Goal: Task Accomplishment & Management: Complete application form

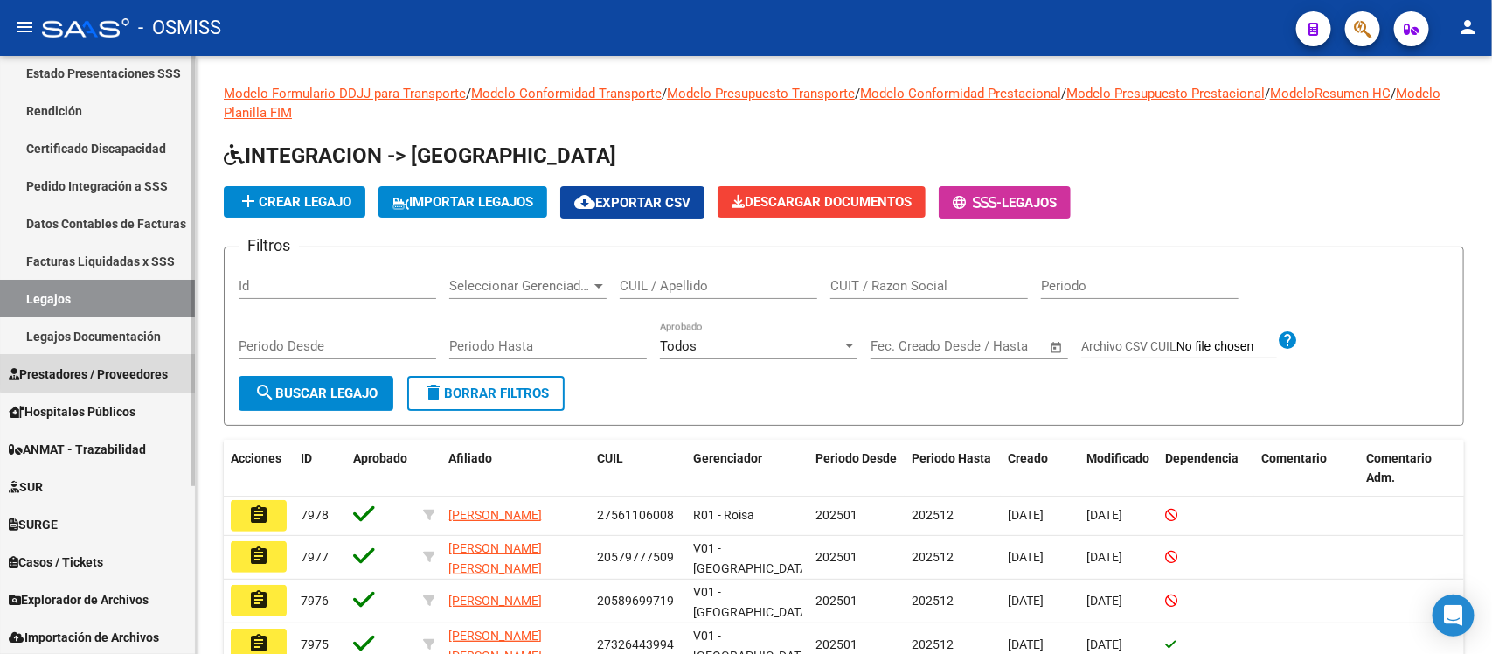
click at [133, 370] on span "Prestadores / Proveedores" at bounding box center [88, 374] width 159 height 19
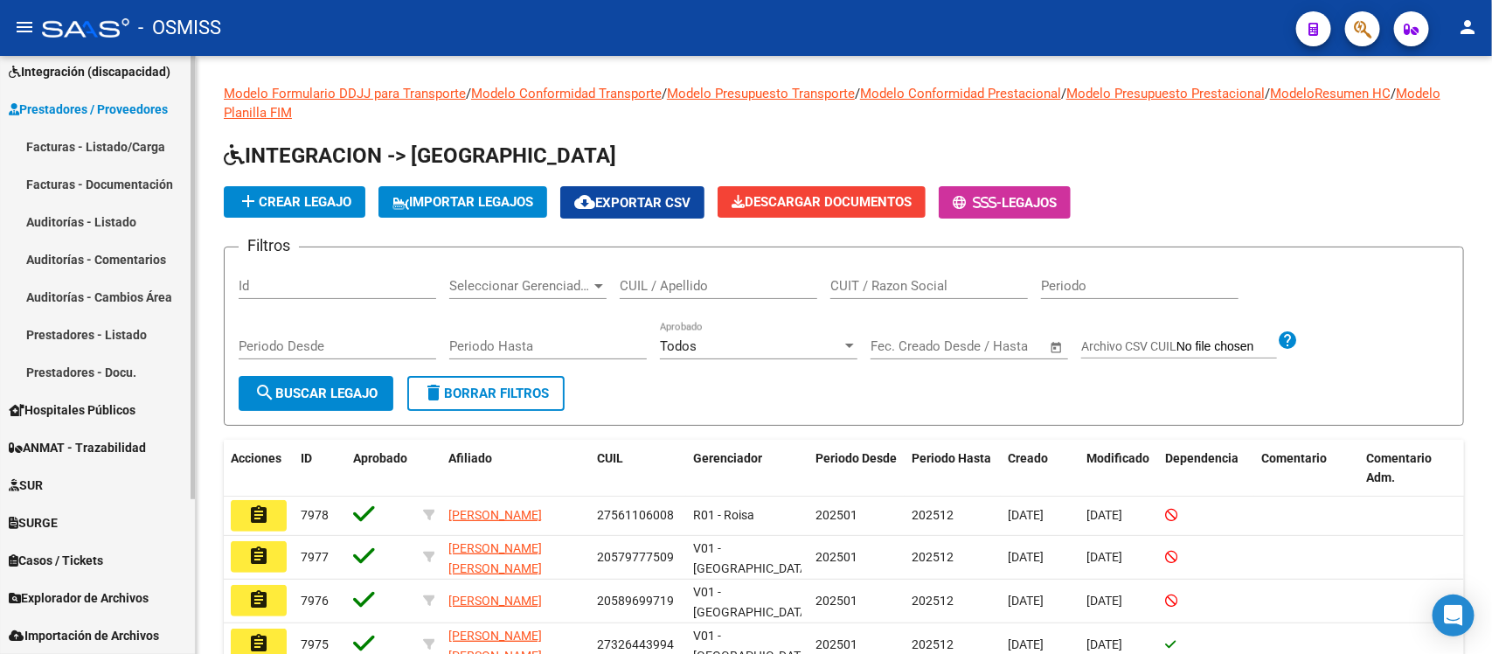
scroll to position [198, 0]
click at [120, 142] on link "Facturas - Listado/Carga" at bounding box center [97, 148] width 195 height 38
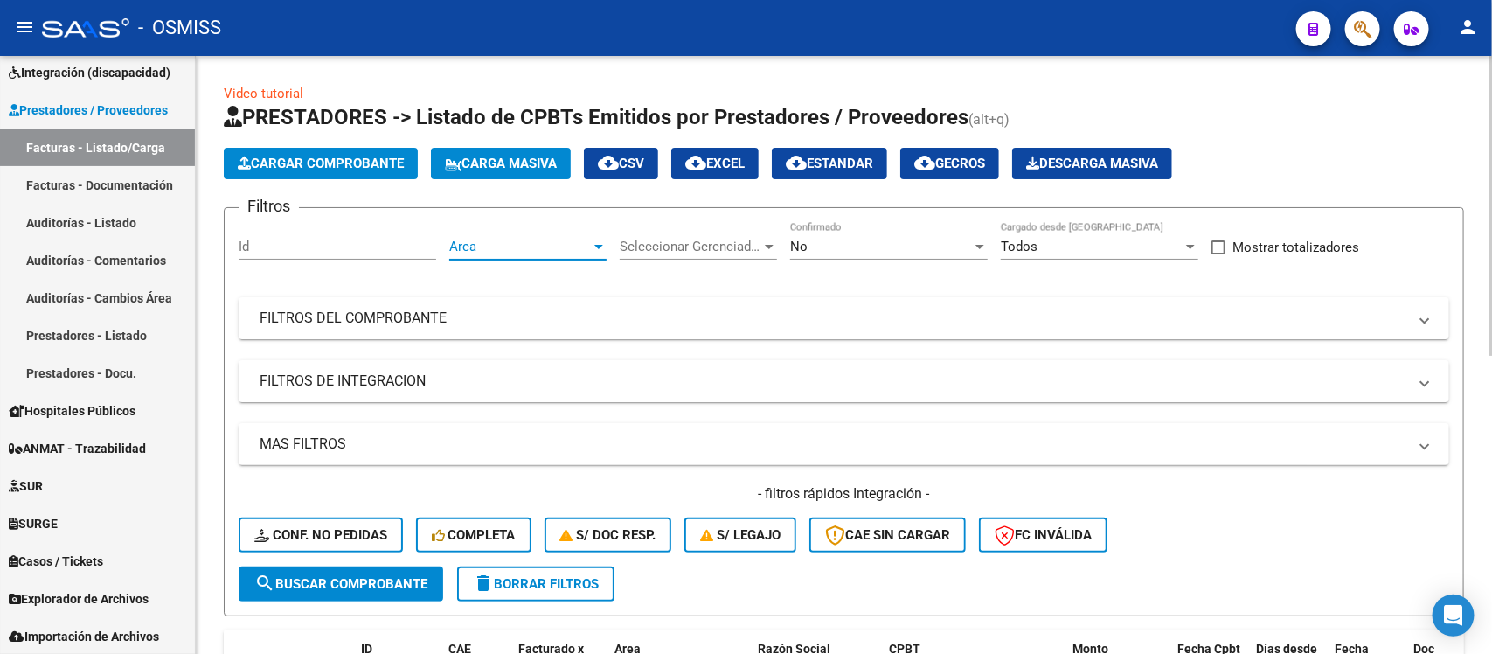
click at [570, 240] on span "Area" at bounding box center [520, 247] width 142 height 16
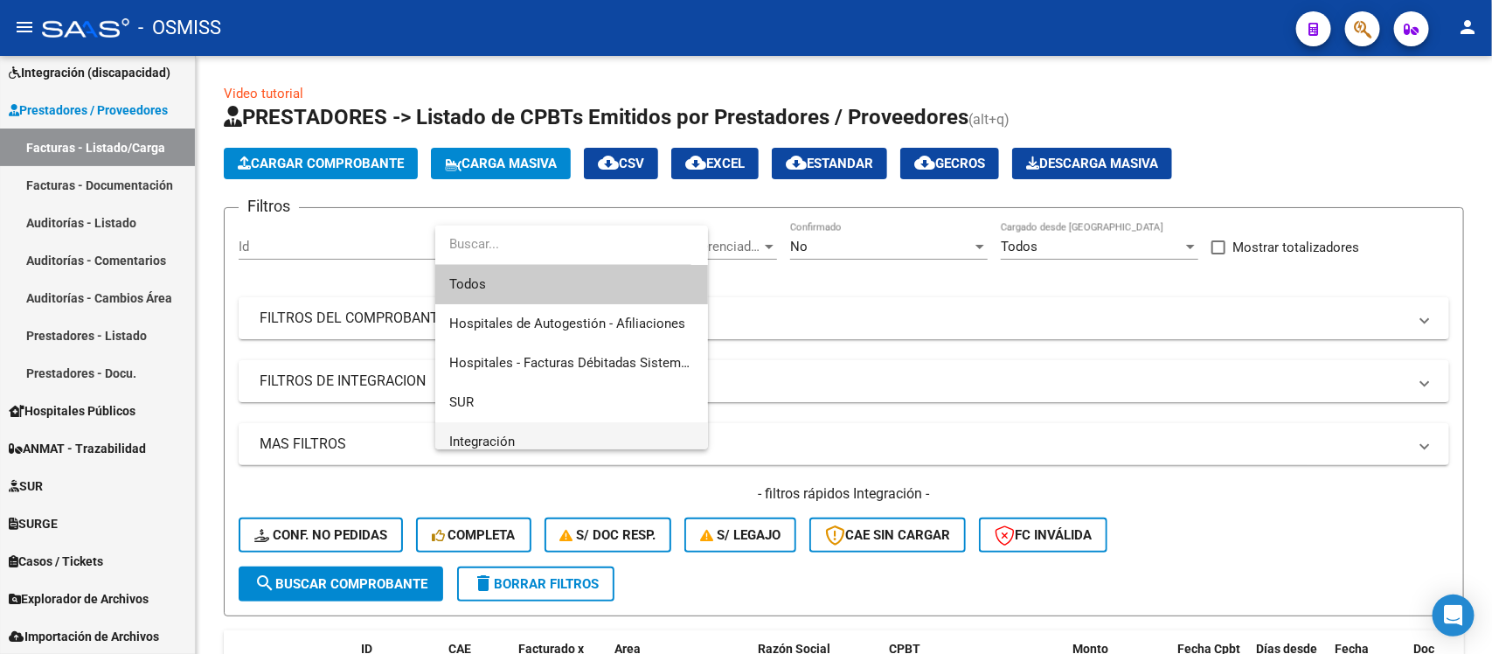
click at [555, 435] on span "Integración" at bounding box center [571, 441] width 245 height 39
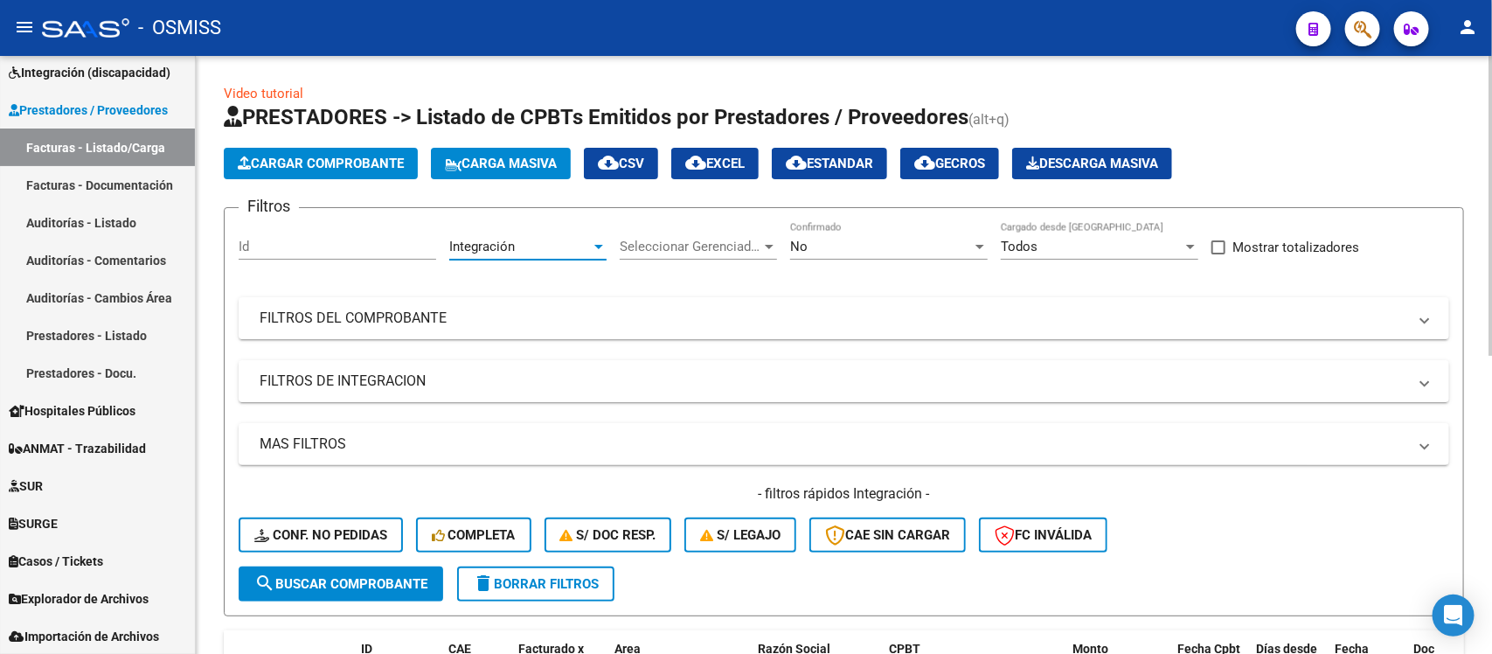
scroll to position [11, 0]
click at [731, 236] on div "Seleccionar Gerenciador Seleccionar Gerenciador" at bounding box center [698, 241] width 157 height 38
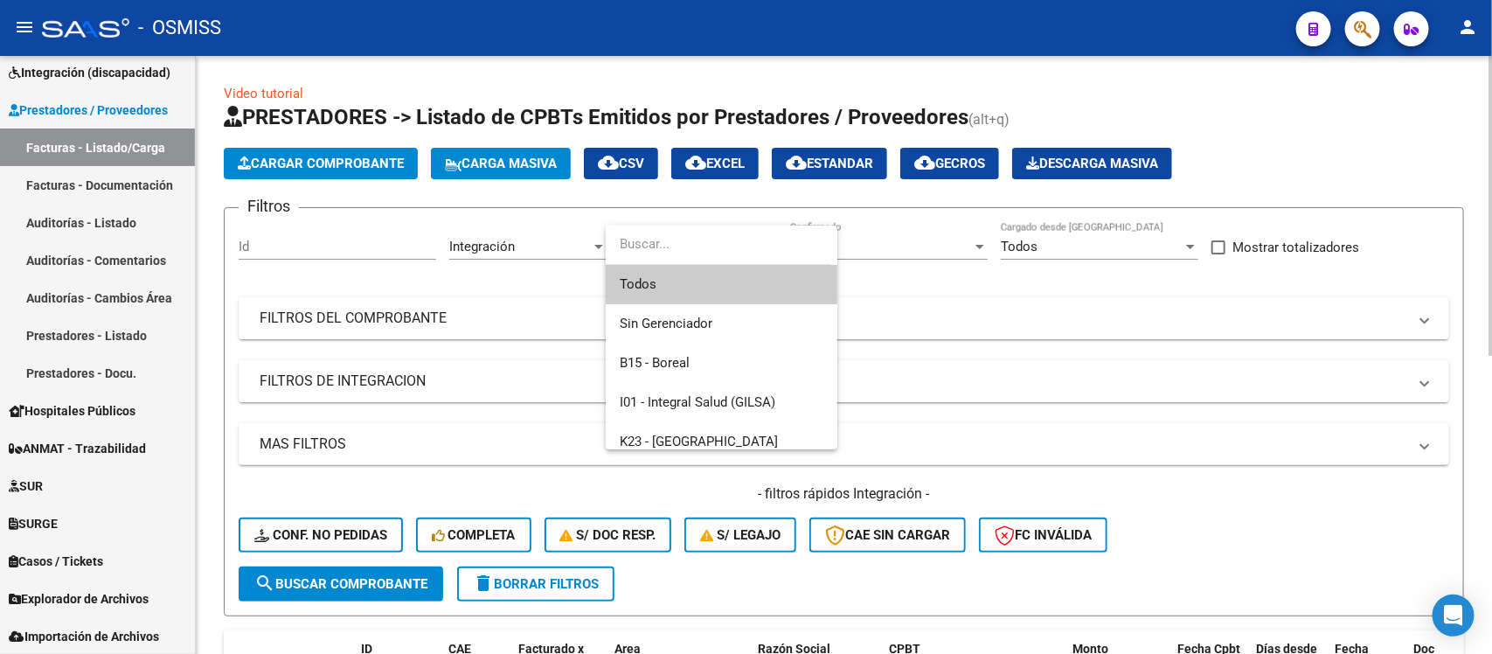
click at [711, 291] on span "Todos" at bounding box center [722, 284] width 204 height 39
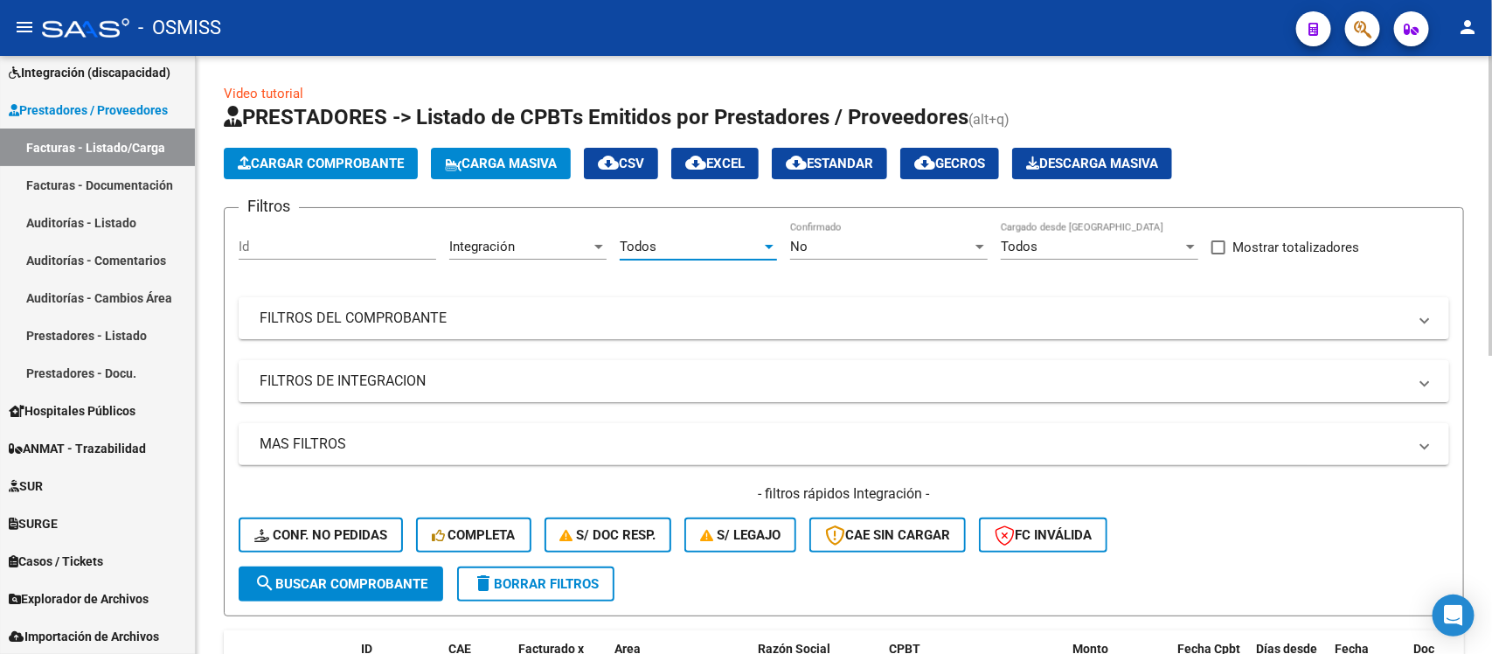
click at [608, 382] on mat-panel-title "FILTROS DE INTEGRACION" at bounding box center [834, 381] width 1148 height 19
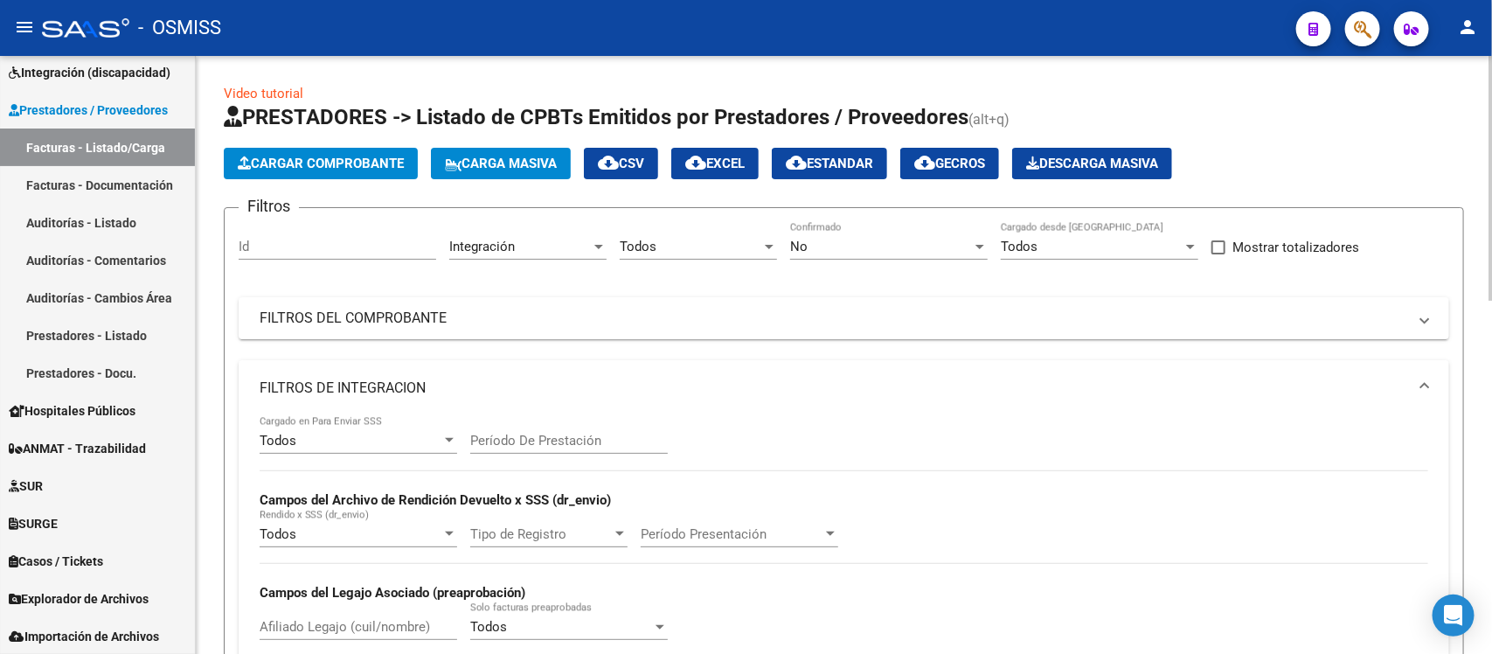
click at [581, 438] on input "Período De Prestación" at bounding box center [569, 441] width 198 height 16
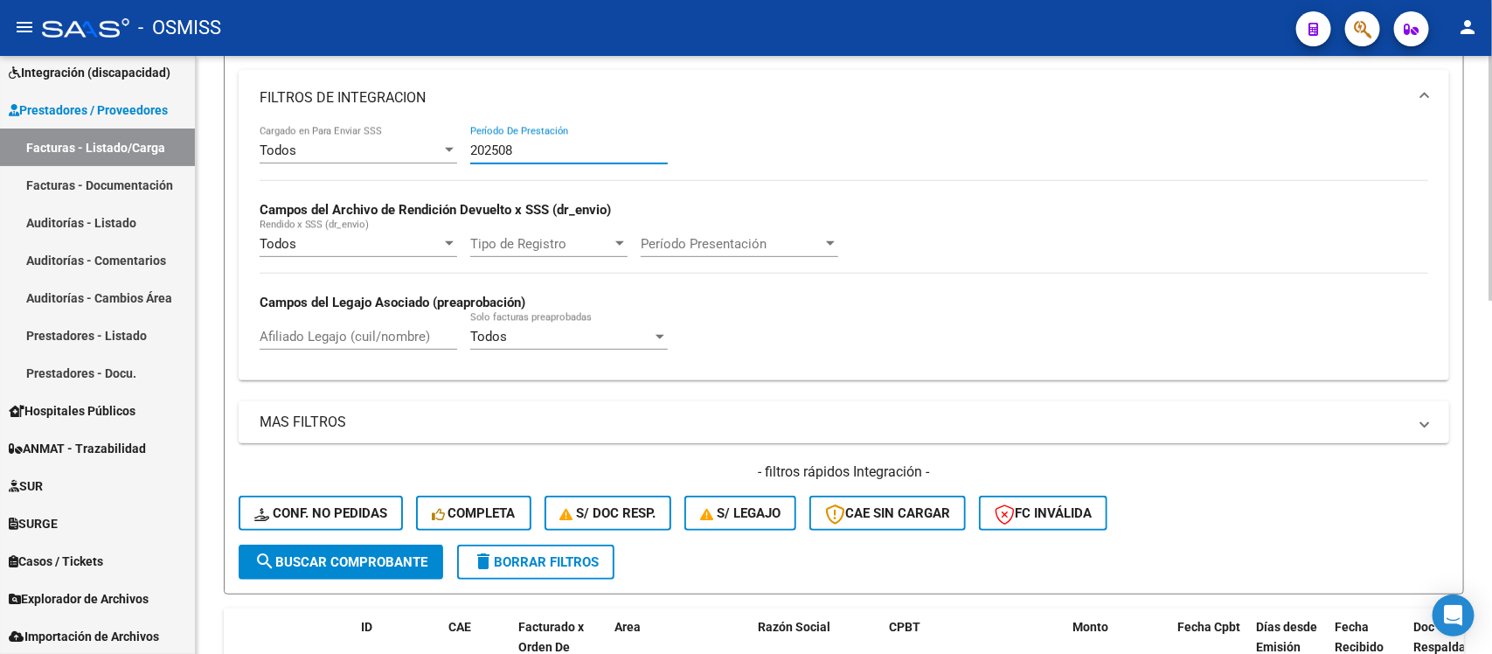
scroll to position [328, 0]
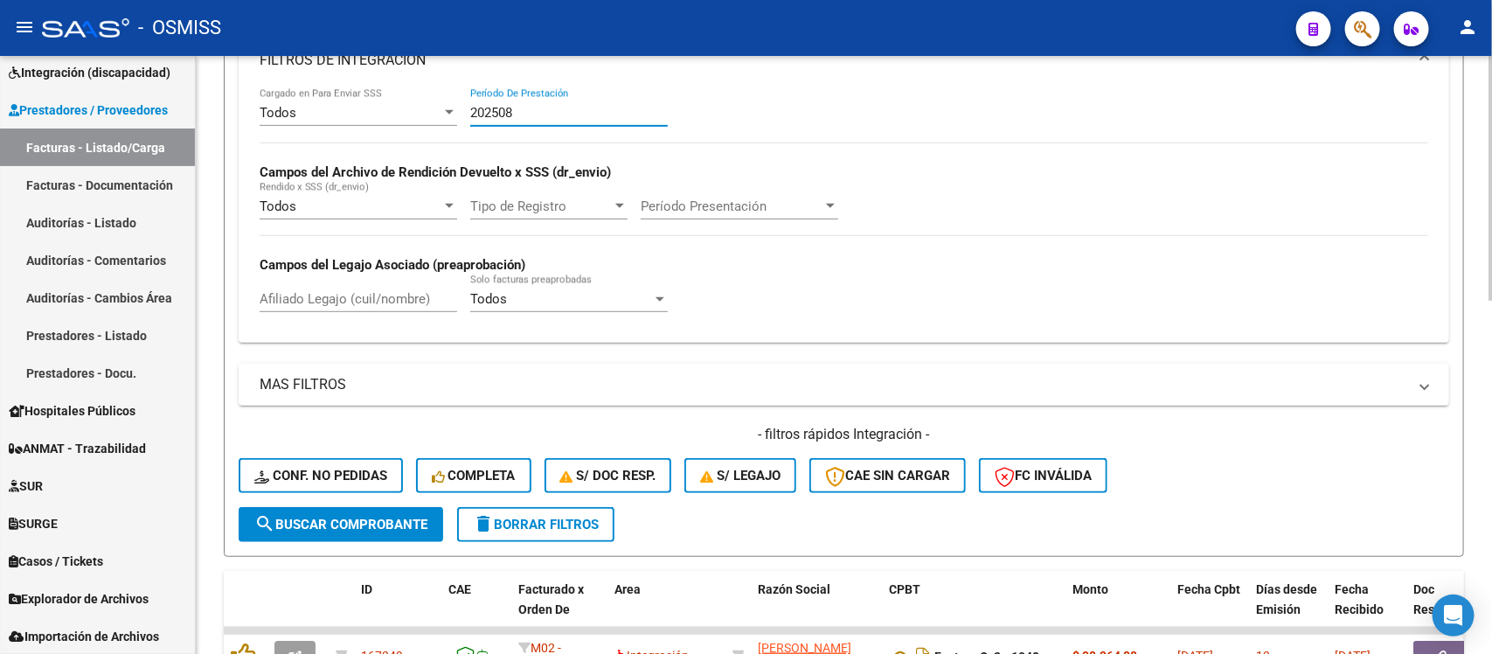
type input "202508"
click at [356, 518] on span "search Buscar Comprobante" at bounding box center [340, 525] width 173 height 16
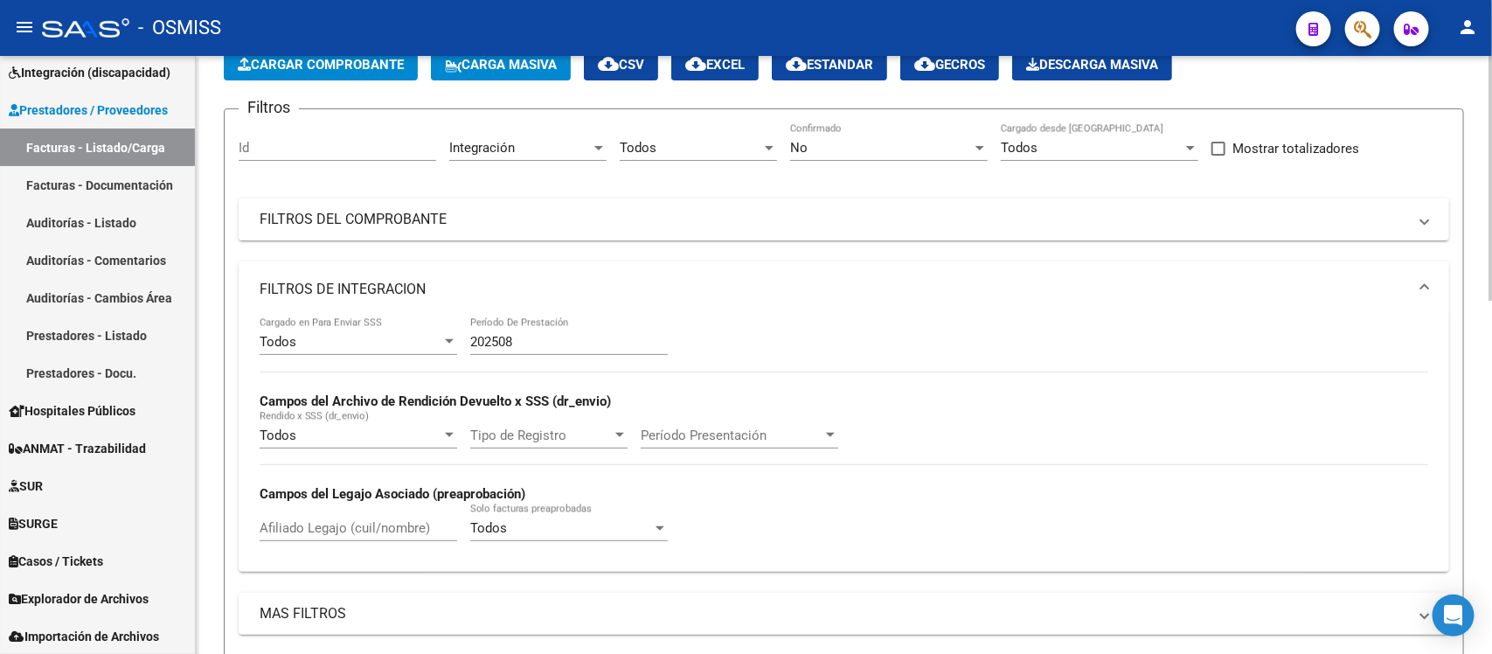
scroll to position [0, 0]
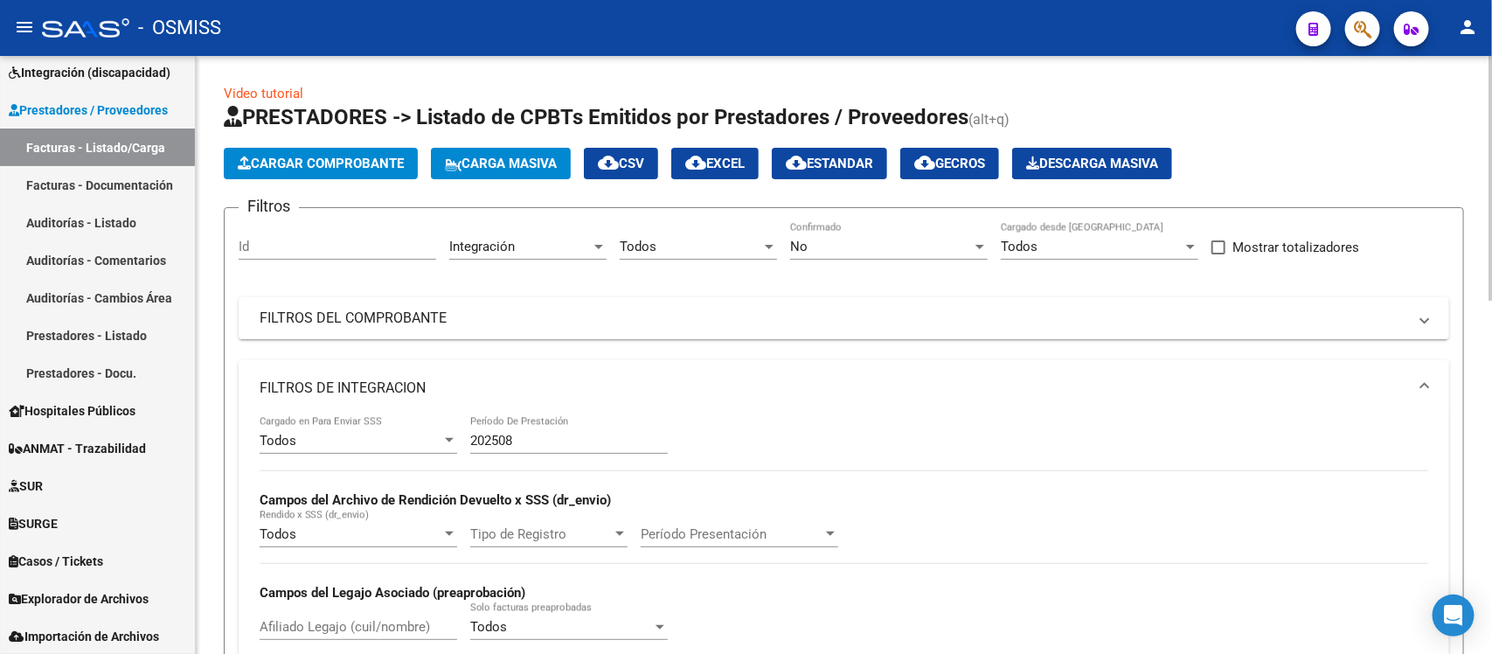
click at [887, 395] on mat-panel-title "FILTROS DE INTEGRACION" at bounding box center [834, 388] width 1148 height 19
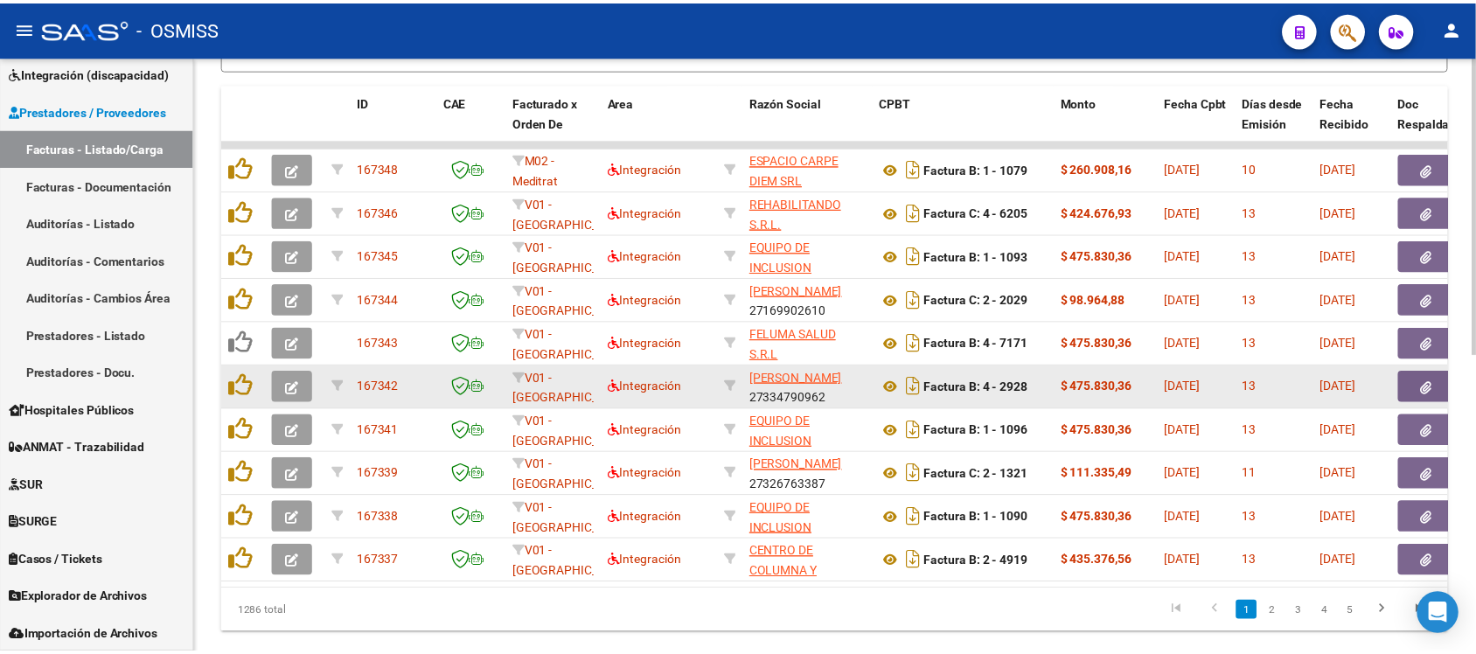
scroll to position [596, 0]
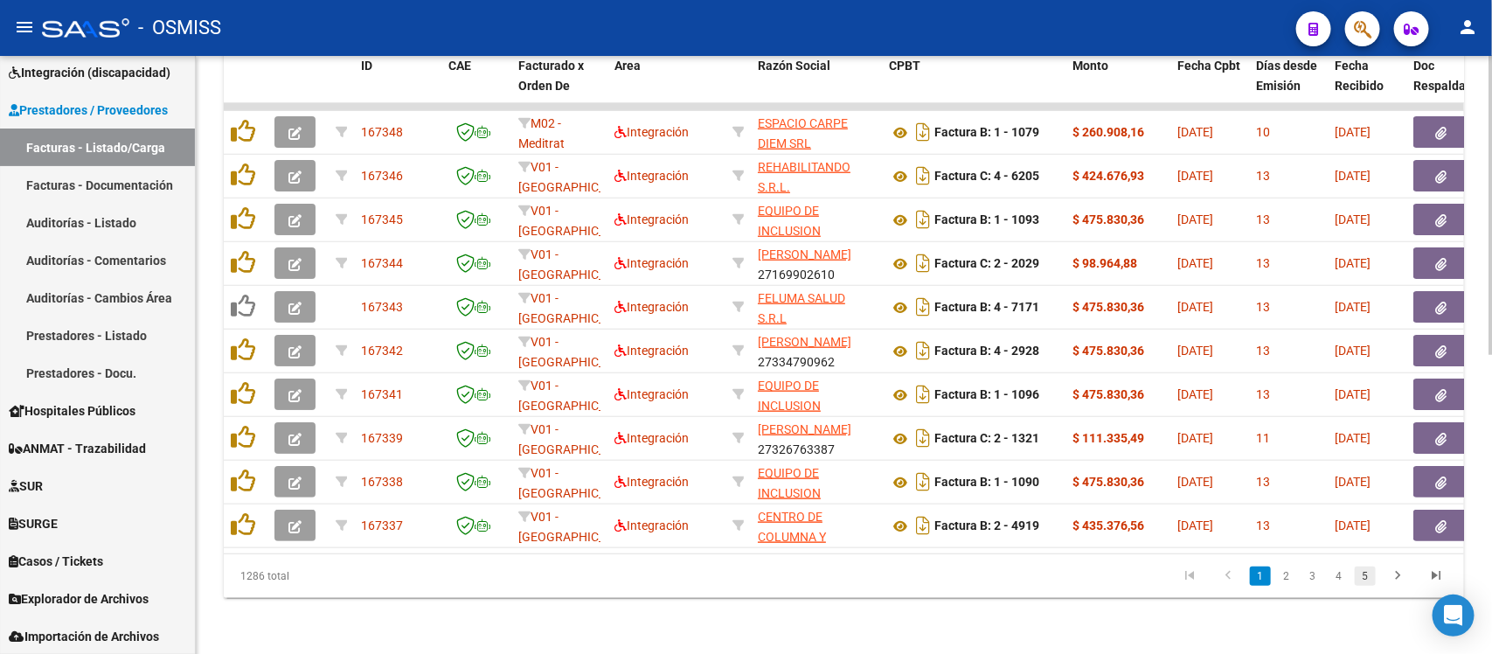
click at [1369, 580] on link "5" at bounding box center [1365, 575] width 21 height 19
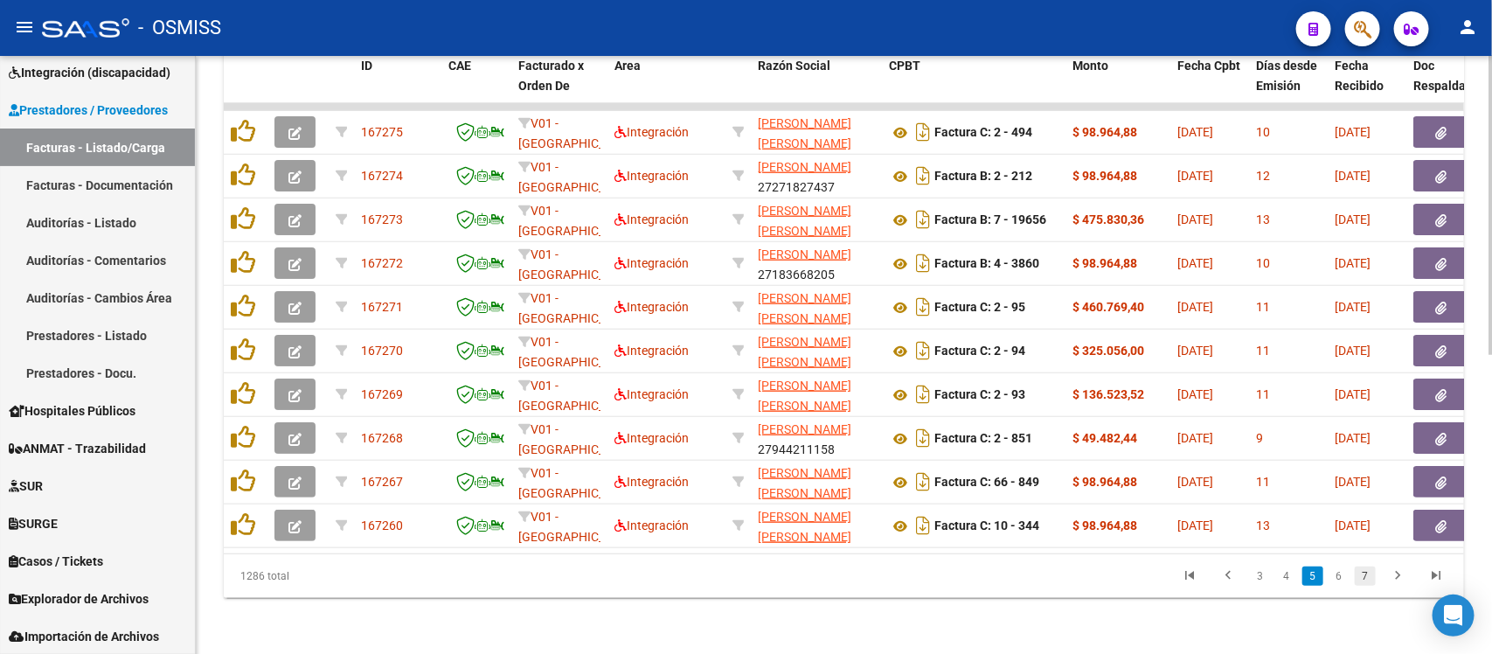
click at [1368, 573] on link "7" at bounding box center [1365, 575] width 21 height 19
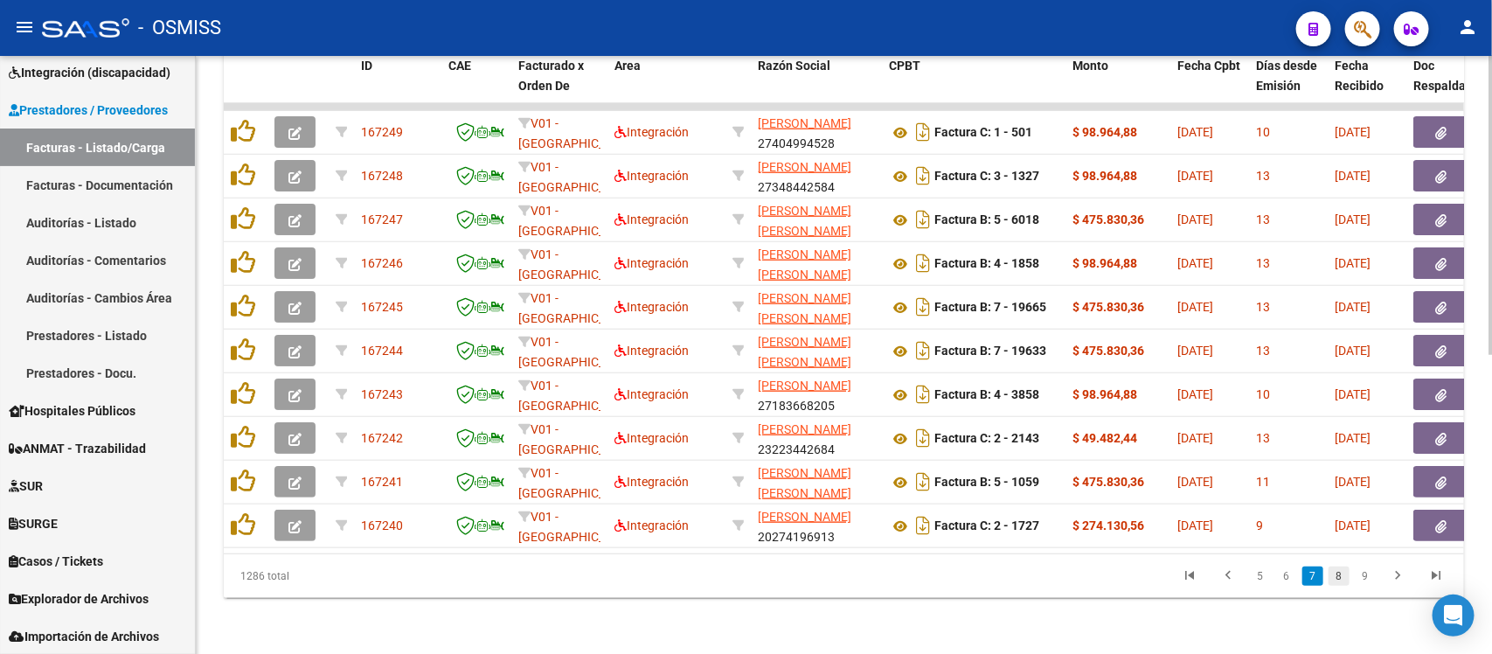
click at [1338, 583] on link "8" at bounding box center [1339, 575] width 21 height 19
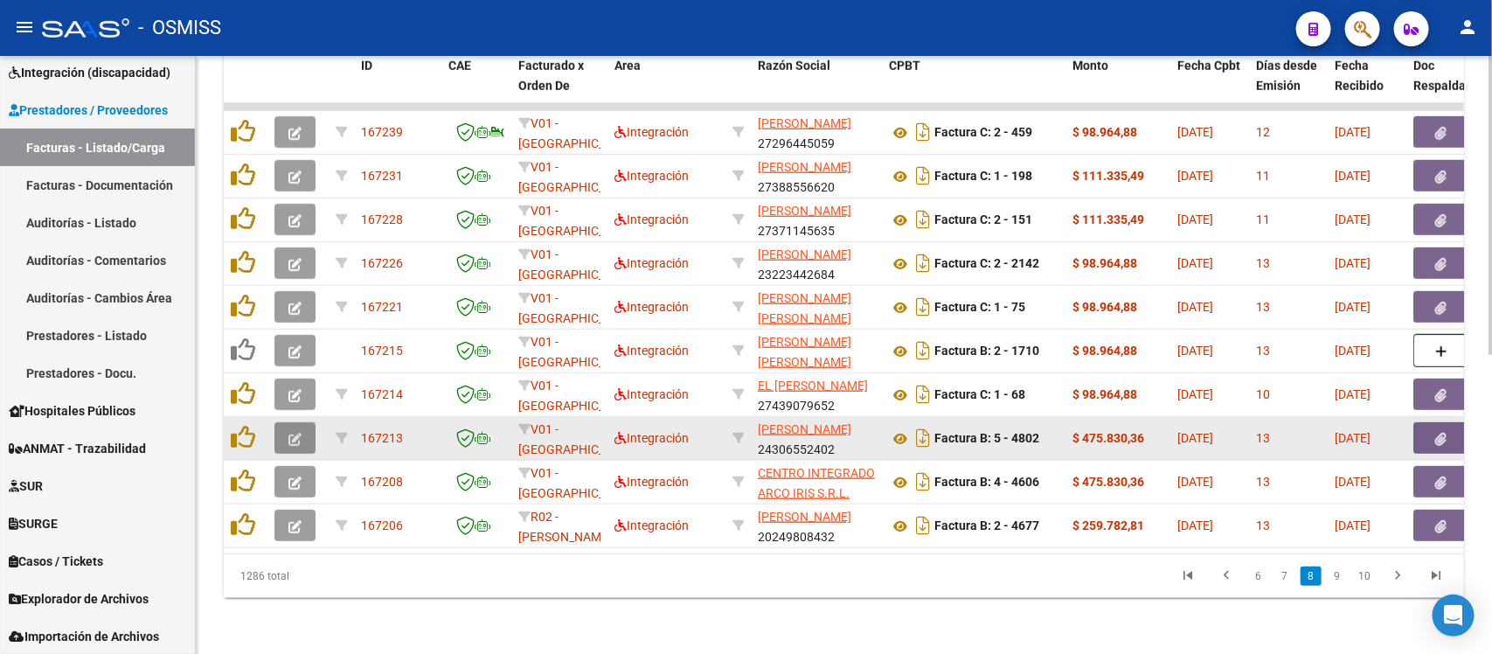
click at [302, 427] on button "button" at bounding box center [295, 437] width 41 height 31
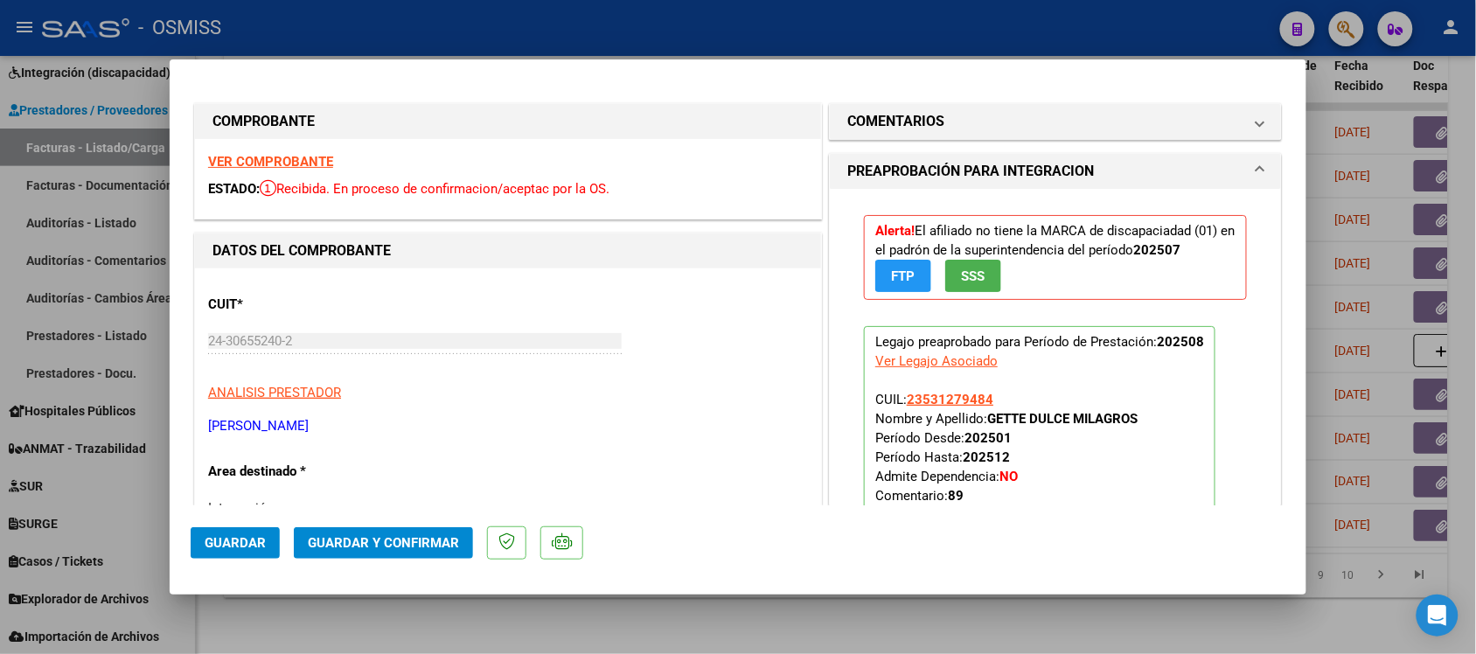
click at [851, 636] on div at bounding box center [738, 327] width 1476 height 654
type input "$ 0,00"
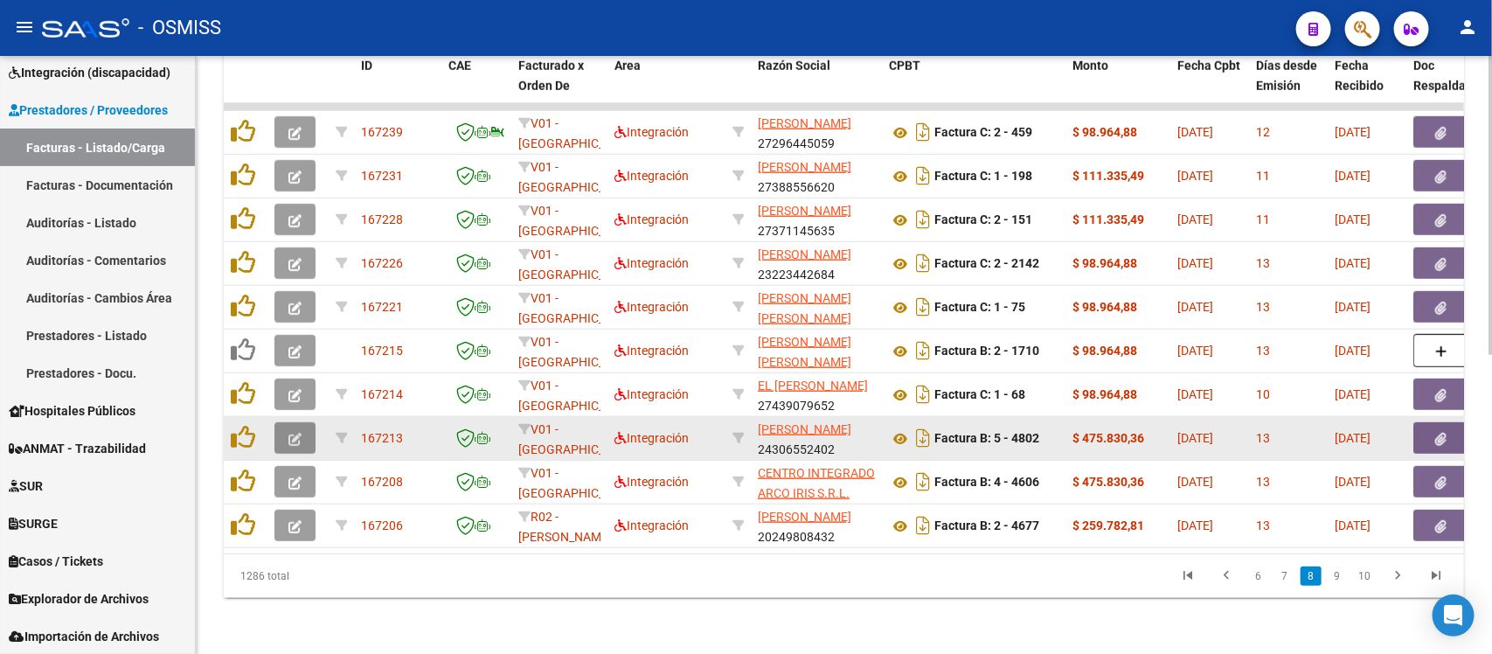
click at [306, 422] on button "button" at bounding box center [295, 437] width 41 height 31
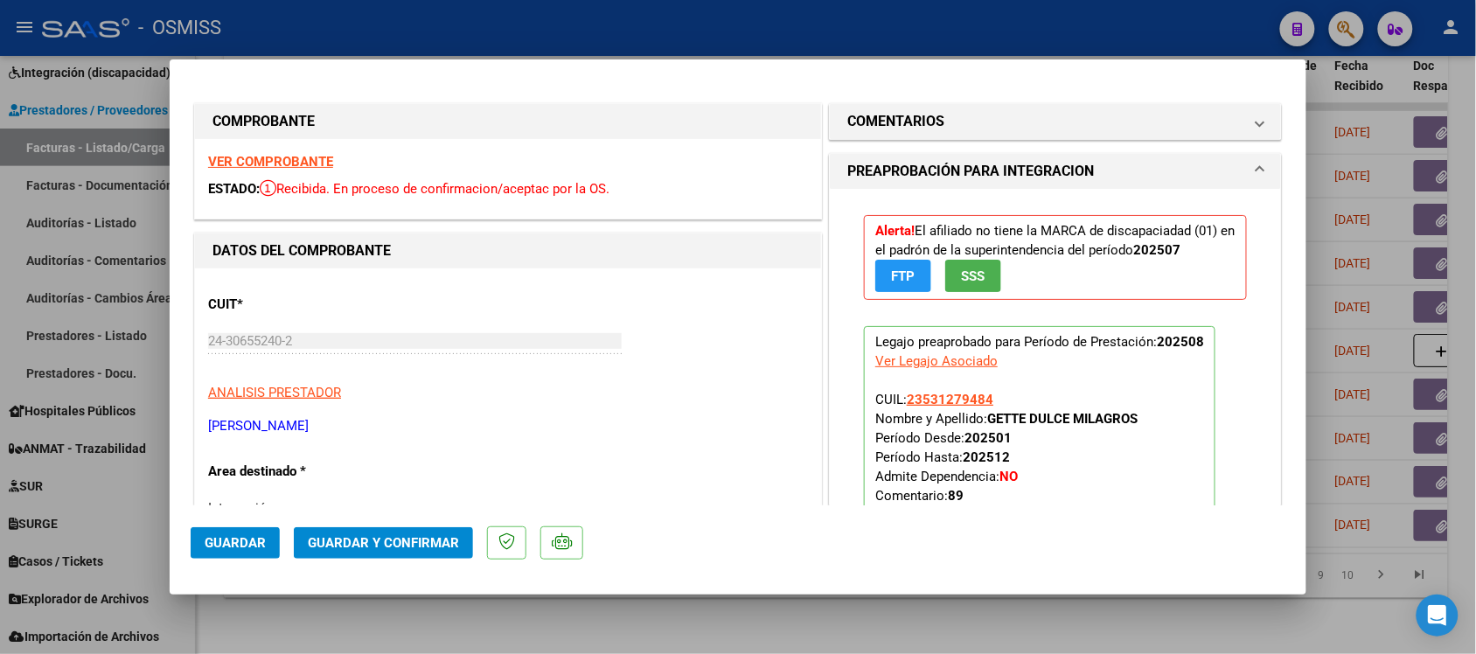
click at [759, 634] on div at bounding box center [738, 327] width 1476 height 654
type input "$ 0,00"
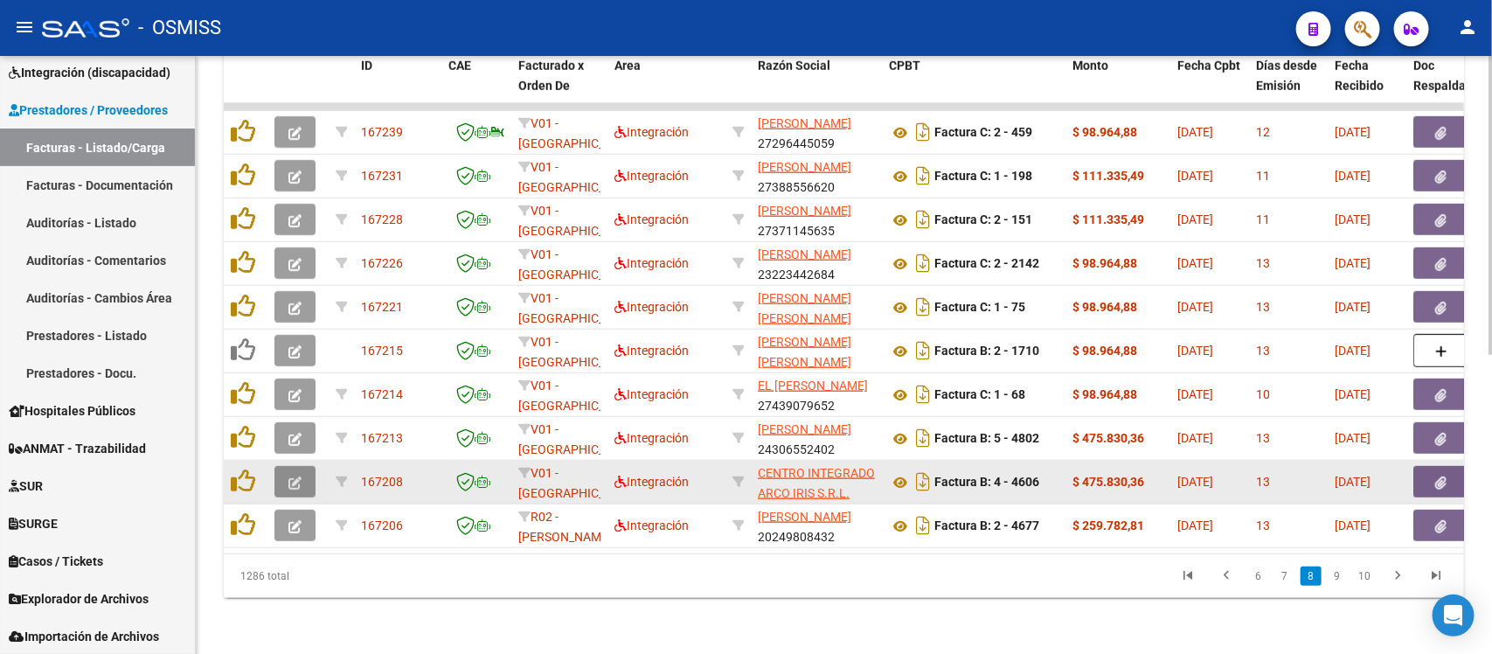
click at [288, 476] on icon "button" at bounding box center [294, 482] width 13 height 13
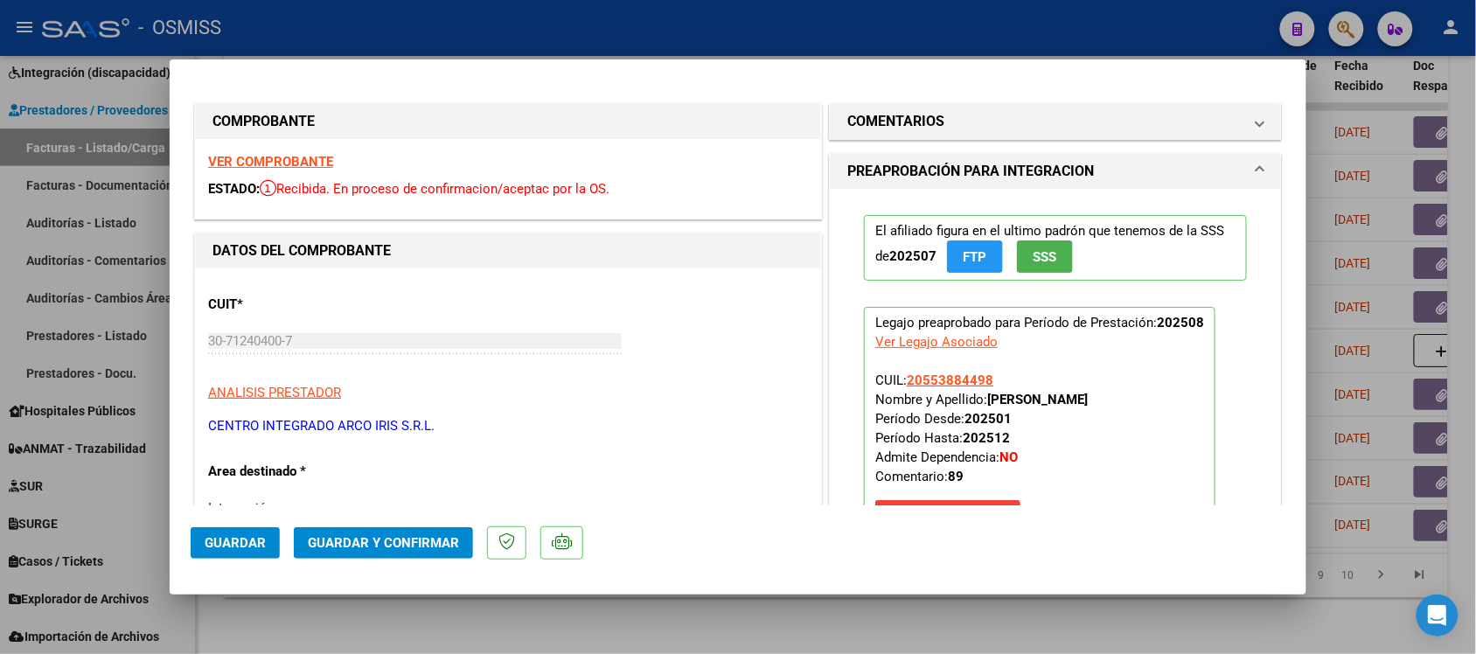
click at [307, 163] on strong "VER COMPROBANTE" at bounding box center [270, 162] width 125 height 16
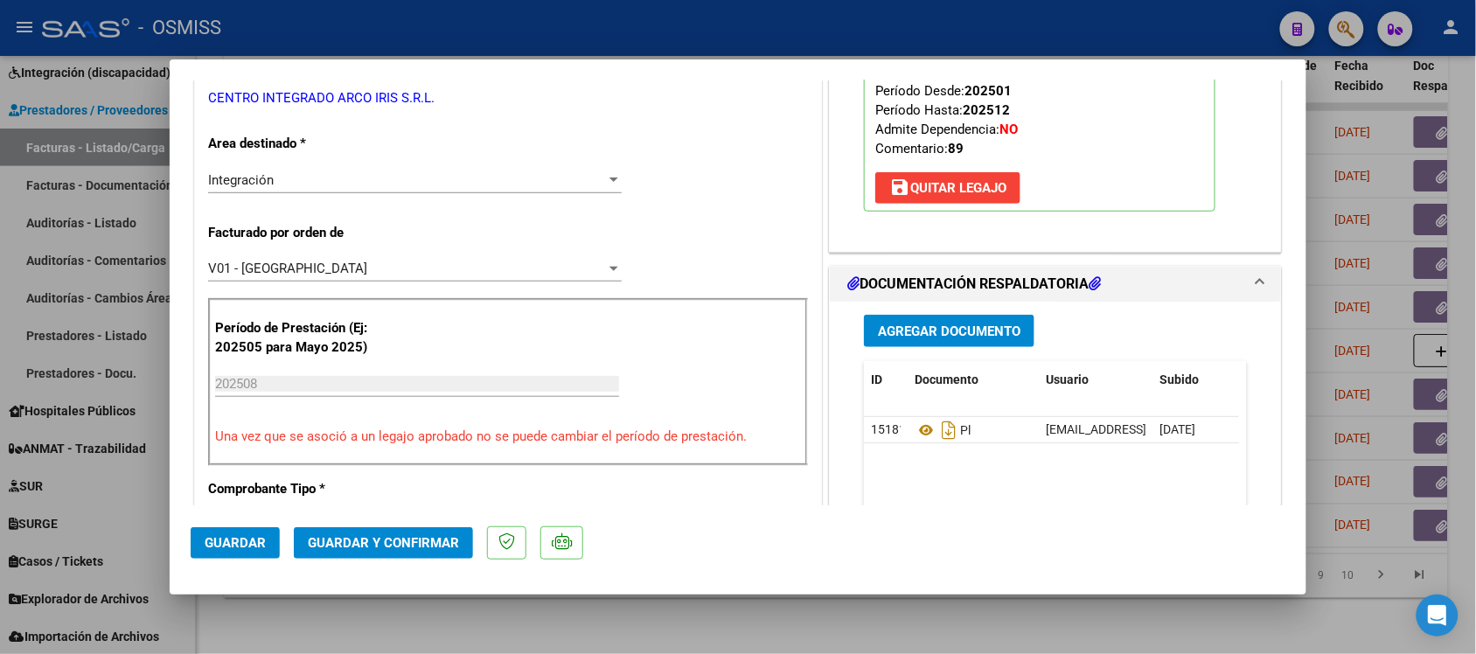
scroll to position [437, 0]
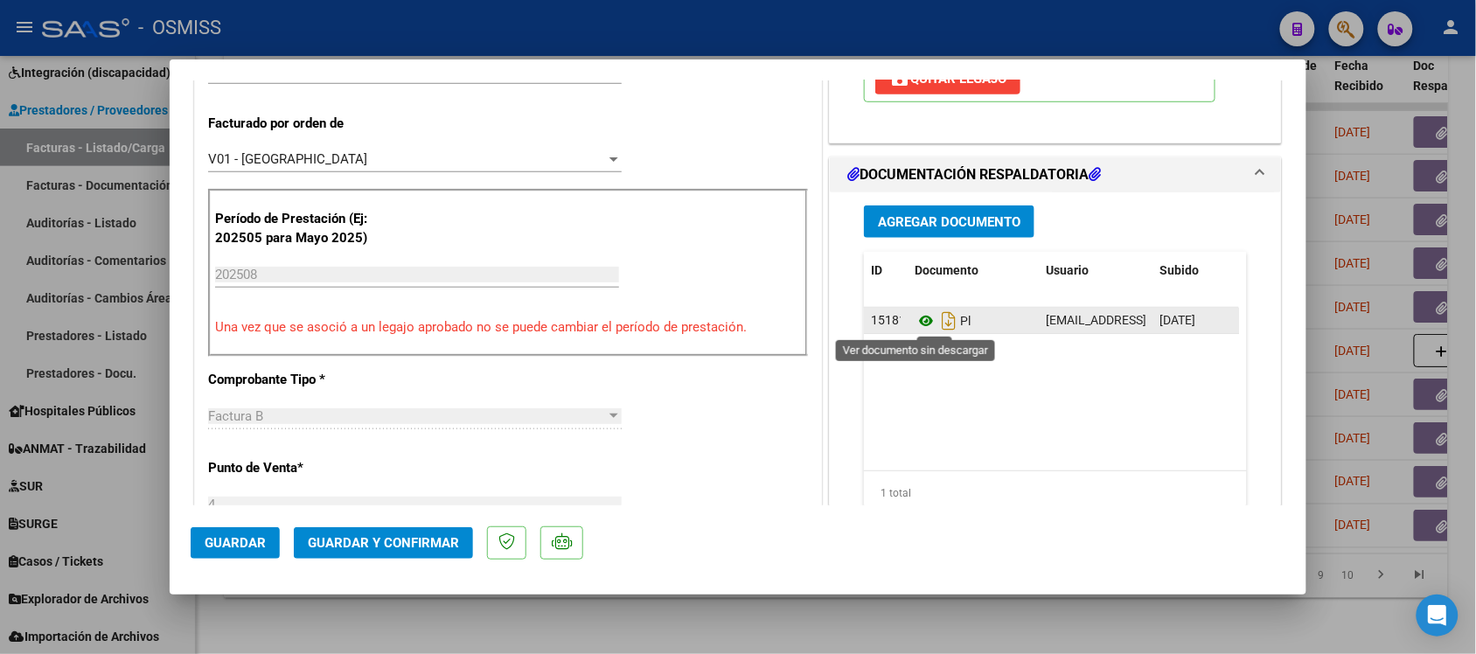
click at [914, 322] on icon at bounding box center [925, 320] width 23 height 21
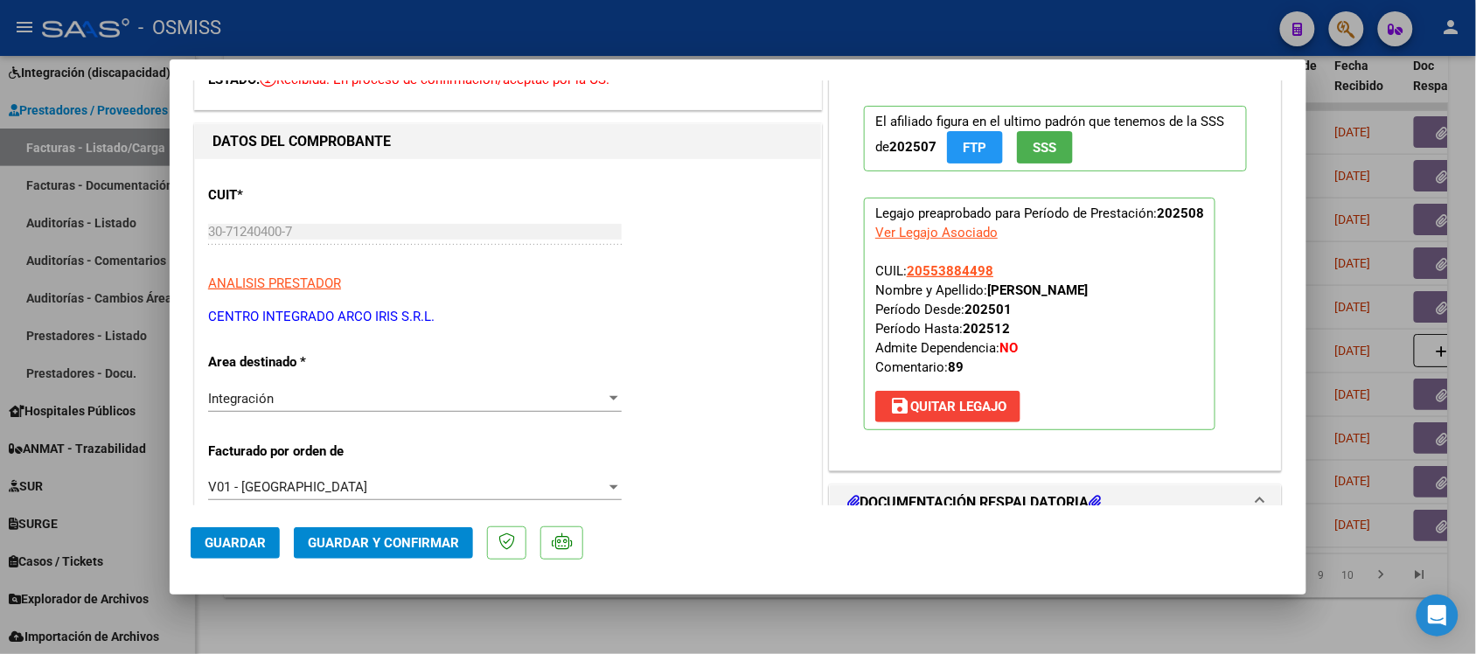
scroll to position [0, 0]
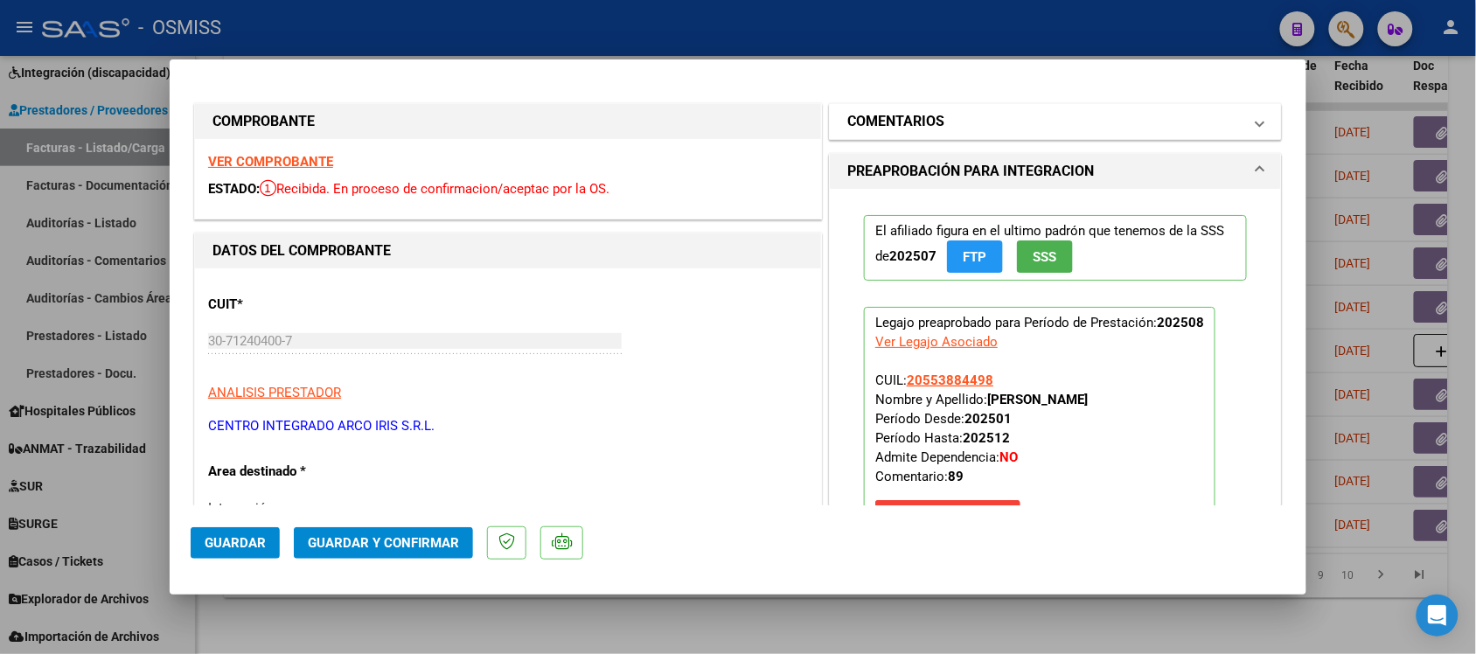
click at [868, 108] on mat-expansion-panel-header "COMENTARIOS" at bounding box center [1055, 121] width 451 height 35
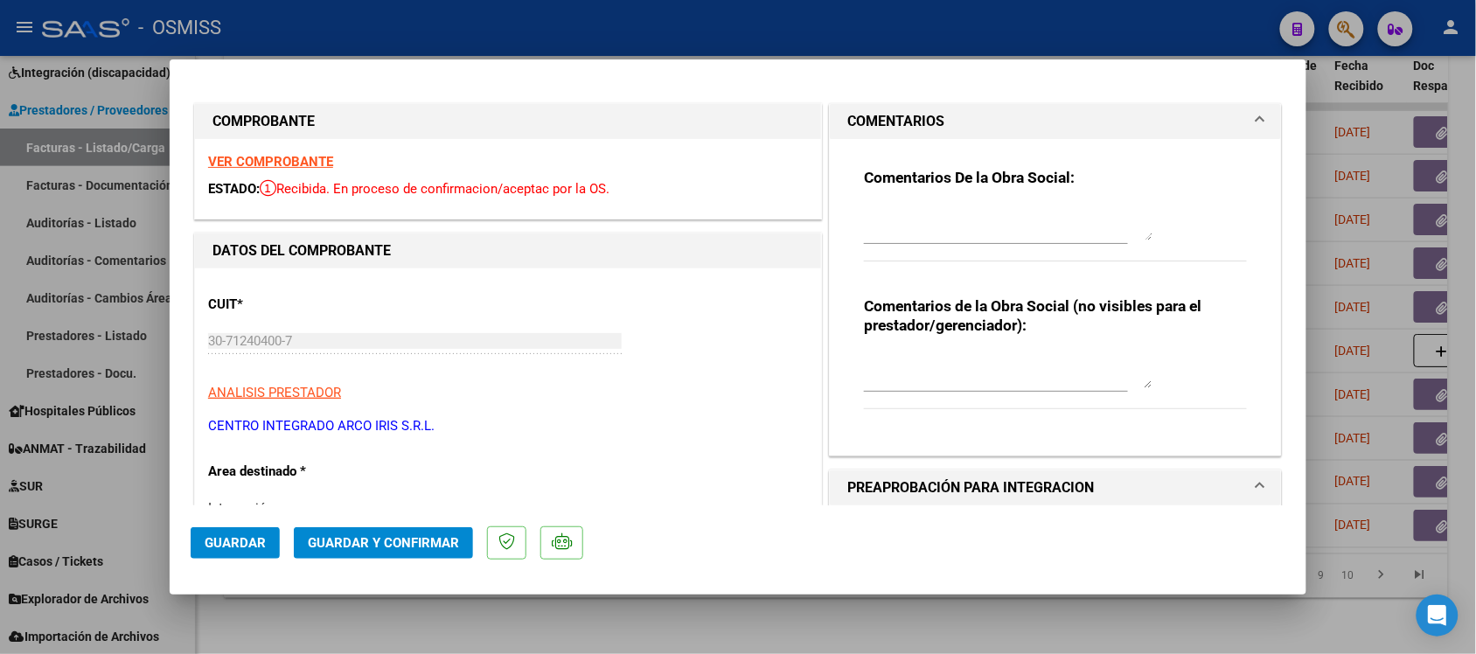
click at [941, 116] on mat-panel-title "COMENTARIOS" at bounding box center [1044, 121] width 395 height 21
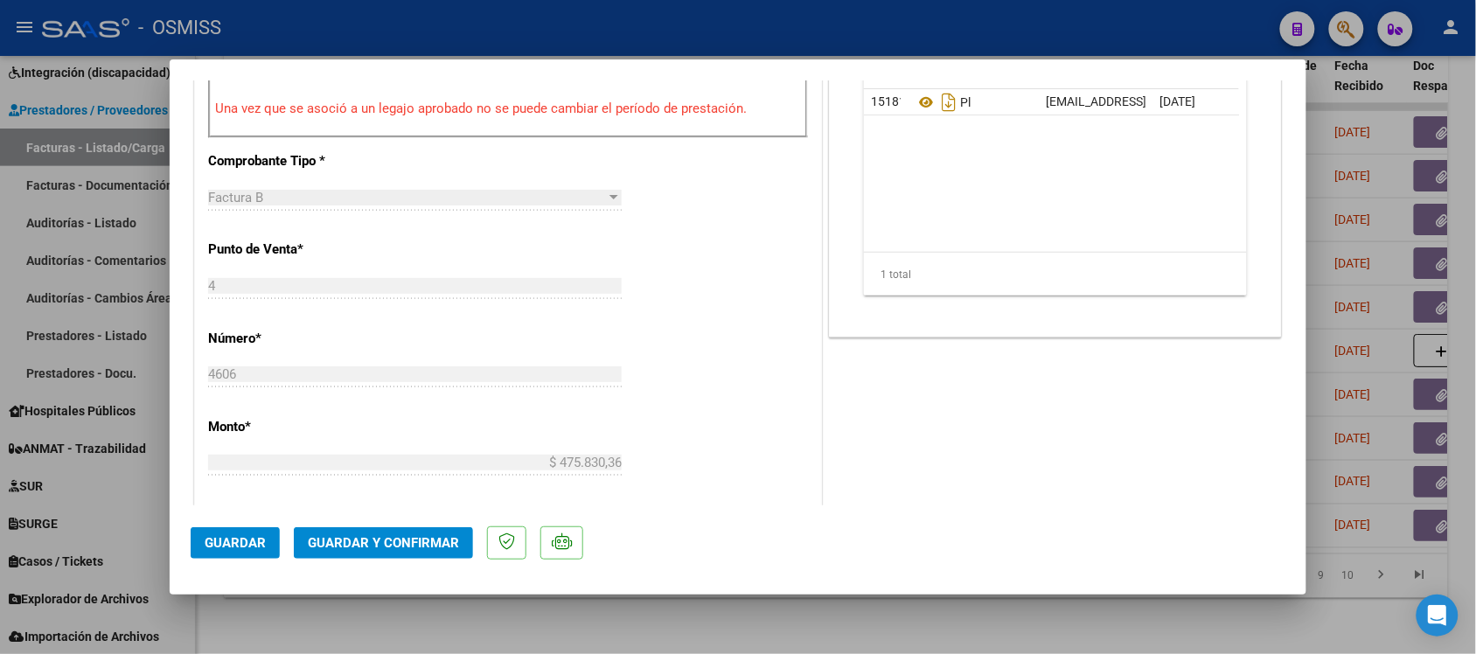
scroll to position [765, 0]
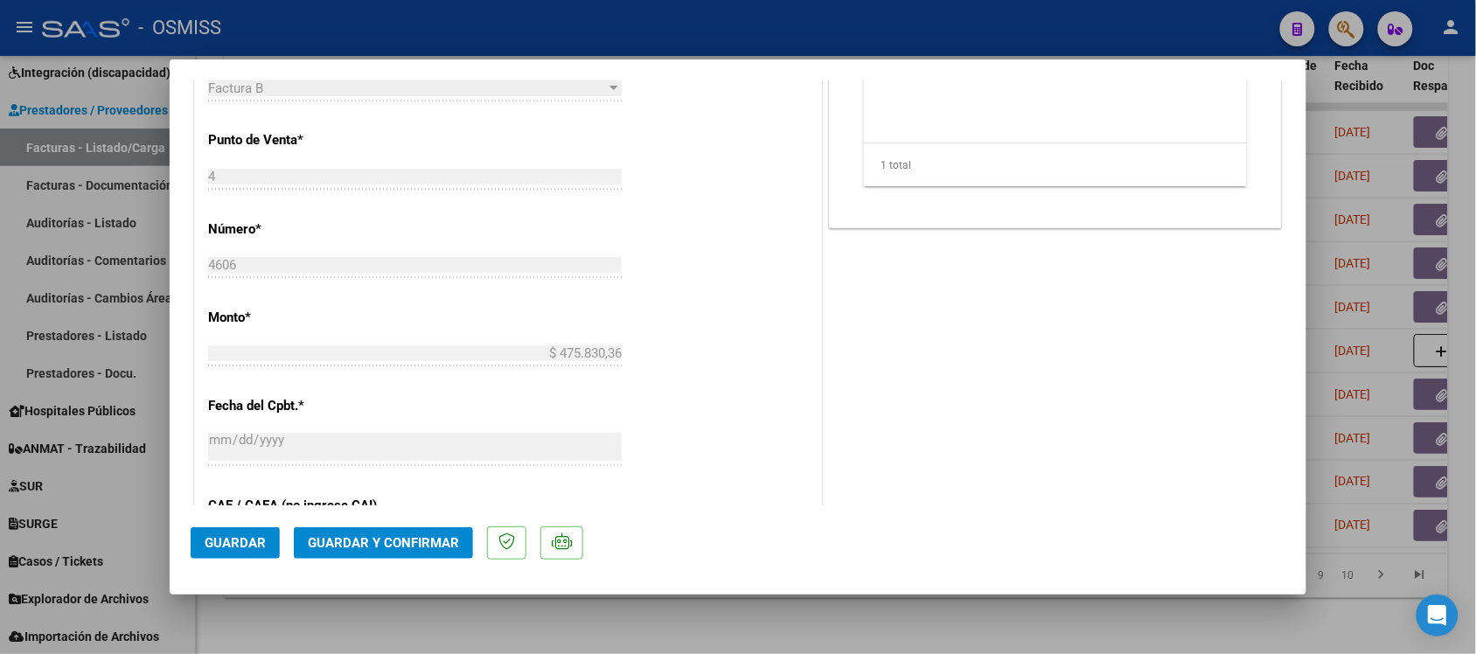
click at [433, 540] on span "Guardar y Confirmar" at bounding box center [383, 543] width 151 height 16
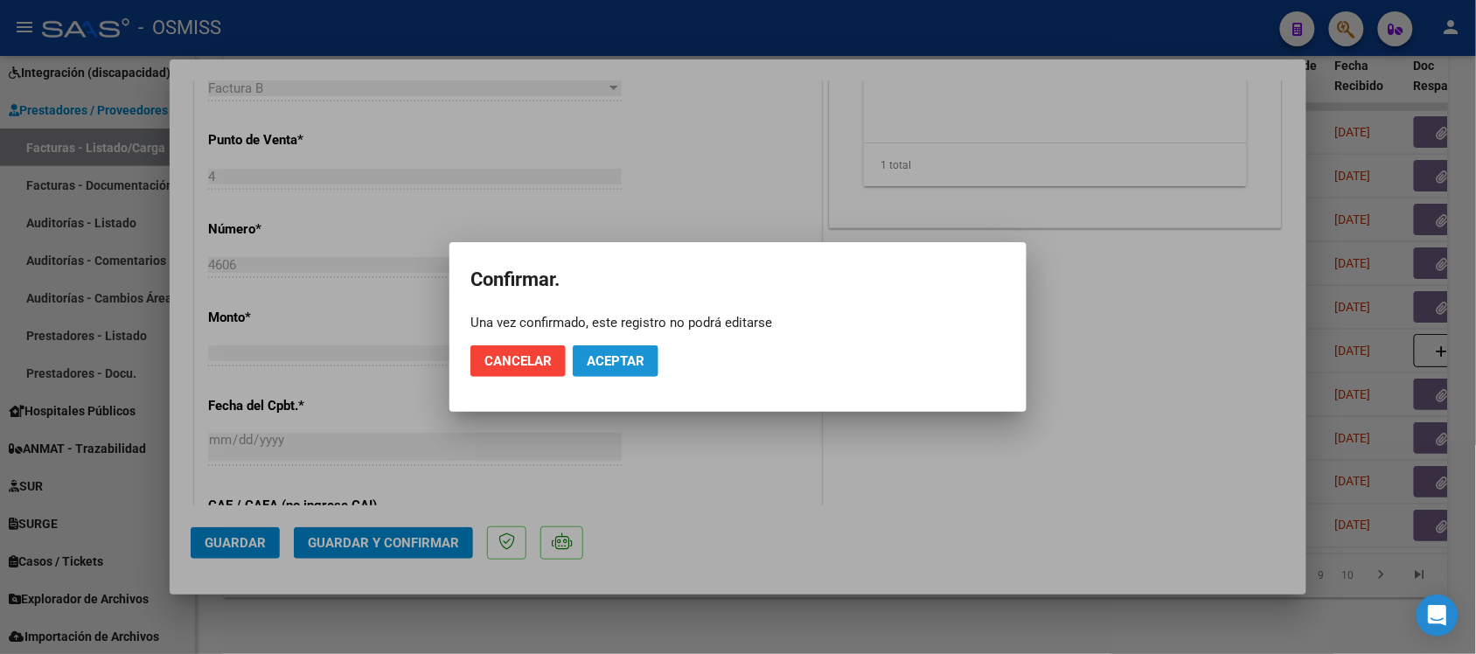
click at [622, 353] on span "Aceptar" at bounding box center [616, 361] width 58 height 16
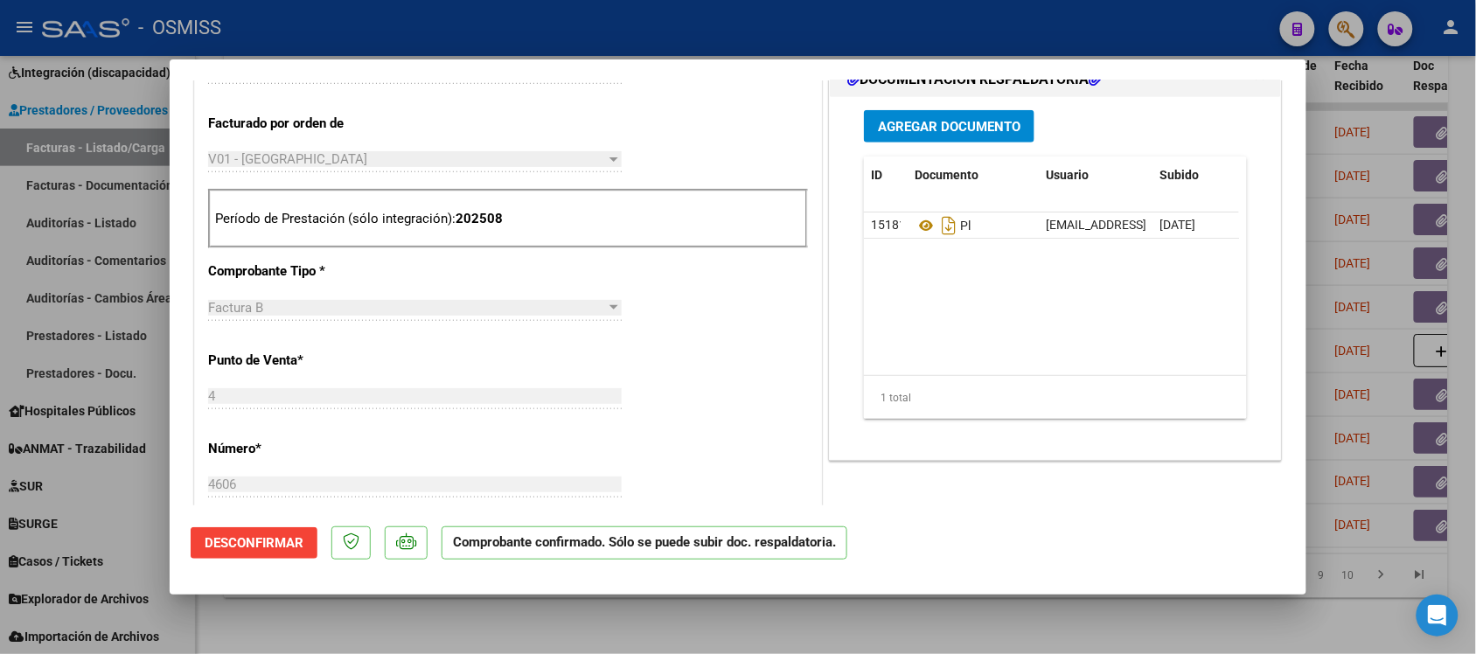
scroll to position [546, 0]
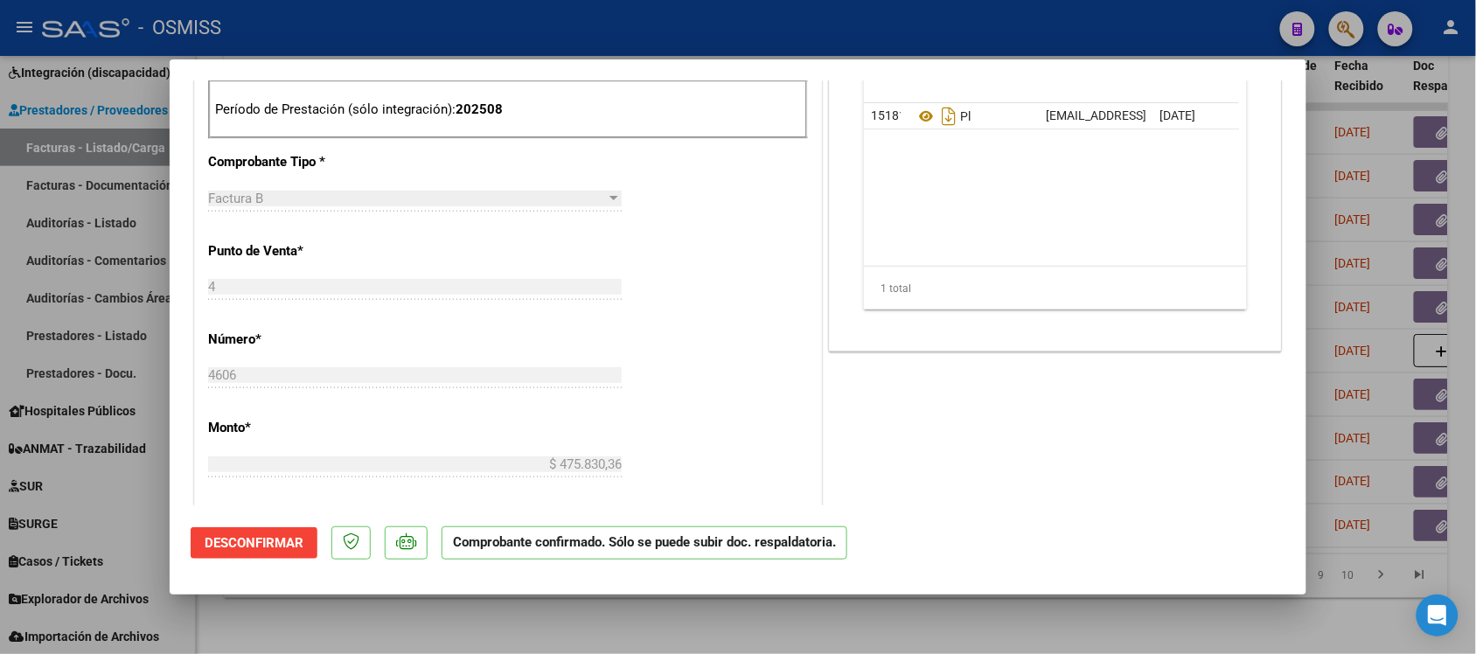
click at [1108, 614] on div at bounding box center [738, 327] width 1476 height 654
type input "$ 0,00"
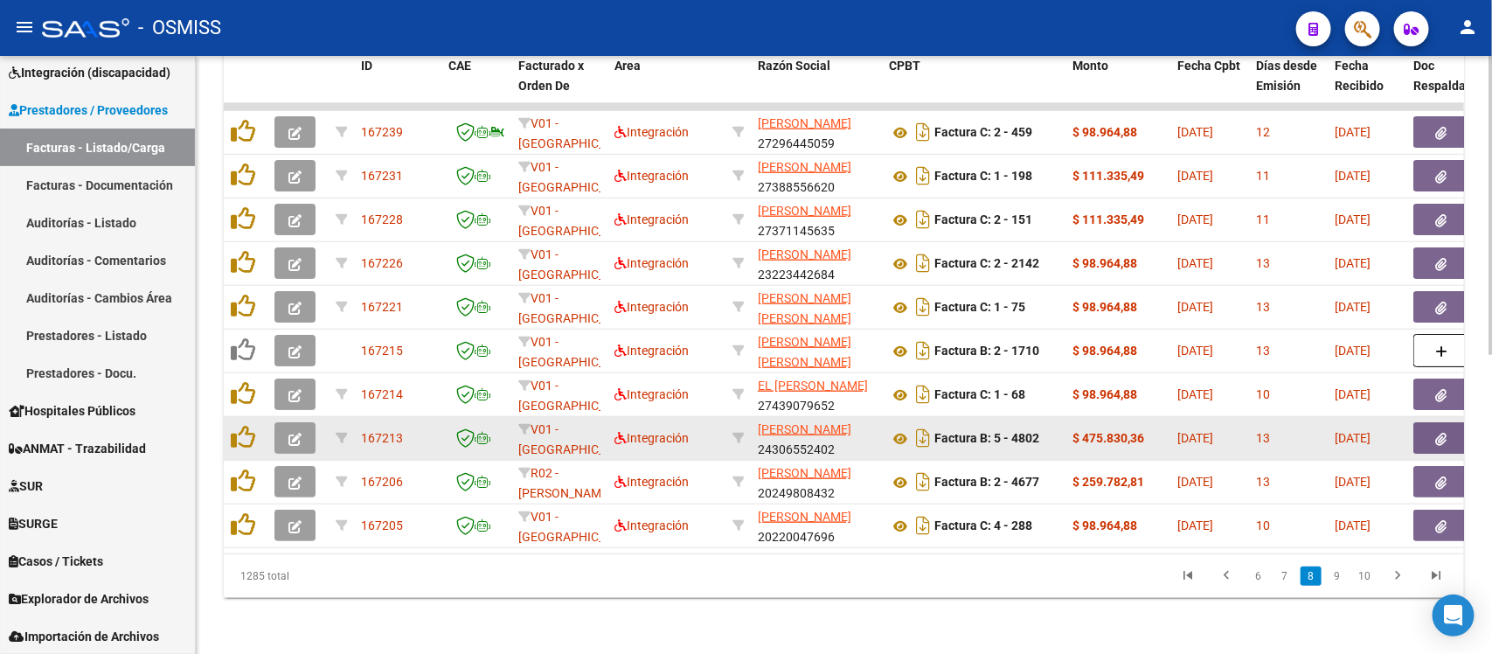
click at [298, 433] on icon "button" at bounding box center [294, 439] width 13 height 13
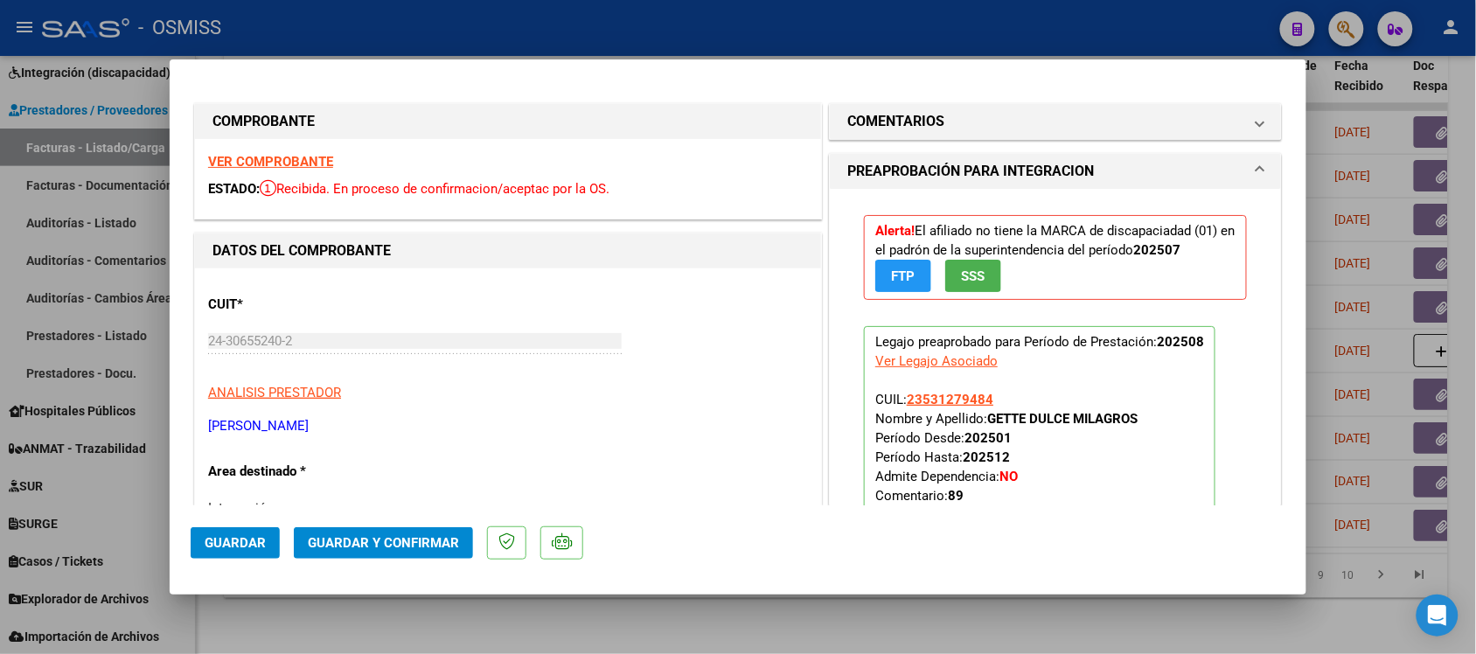
click at [775, 608] on div at bounding box center [738, 327] width 1476 height 654
type input "$ 0,00"
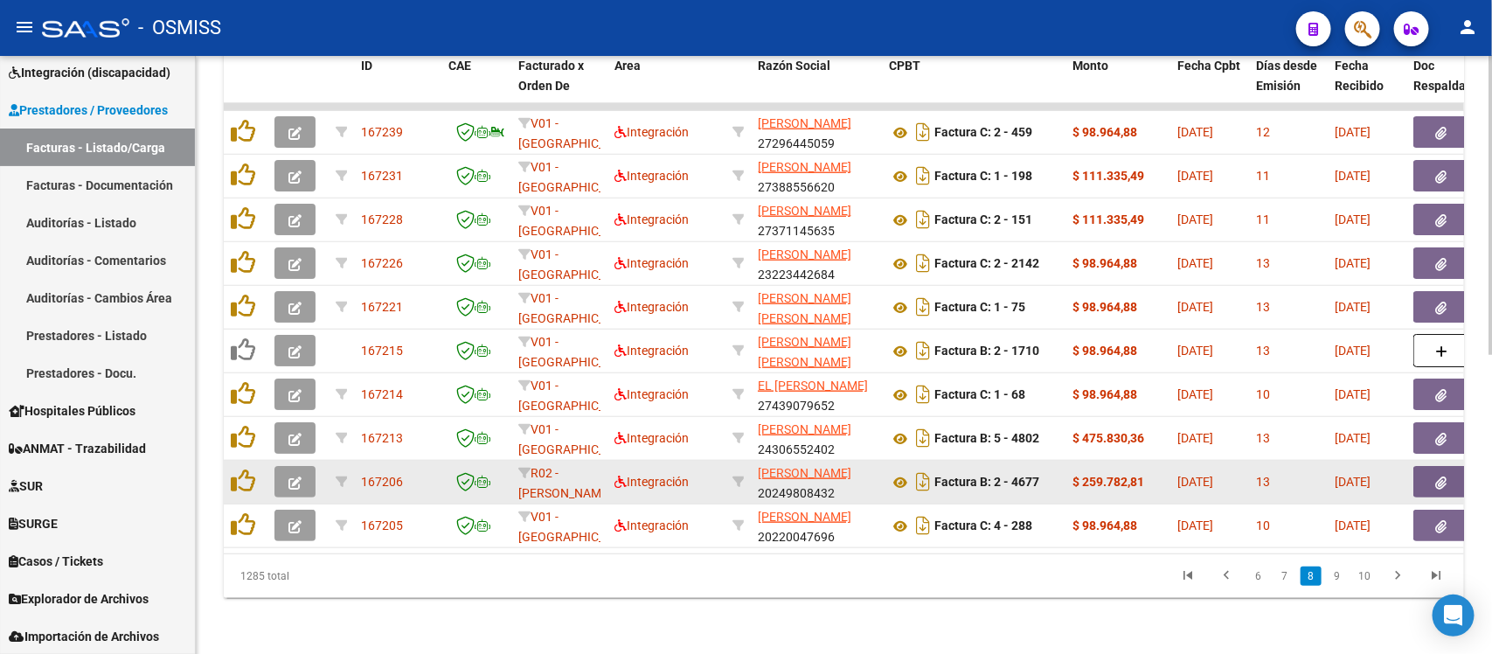
click at [277, 469] on button "button" at bounding box center [295, 481] width 41 height 31
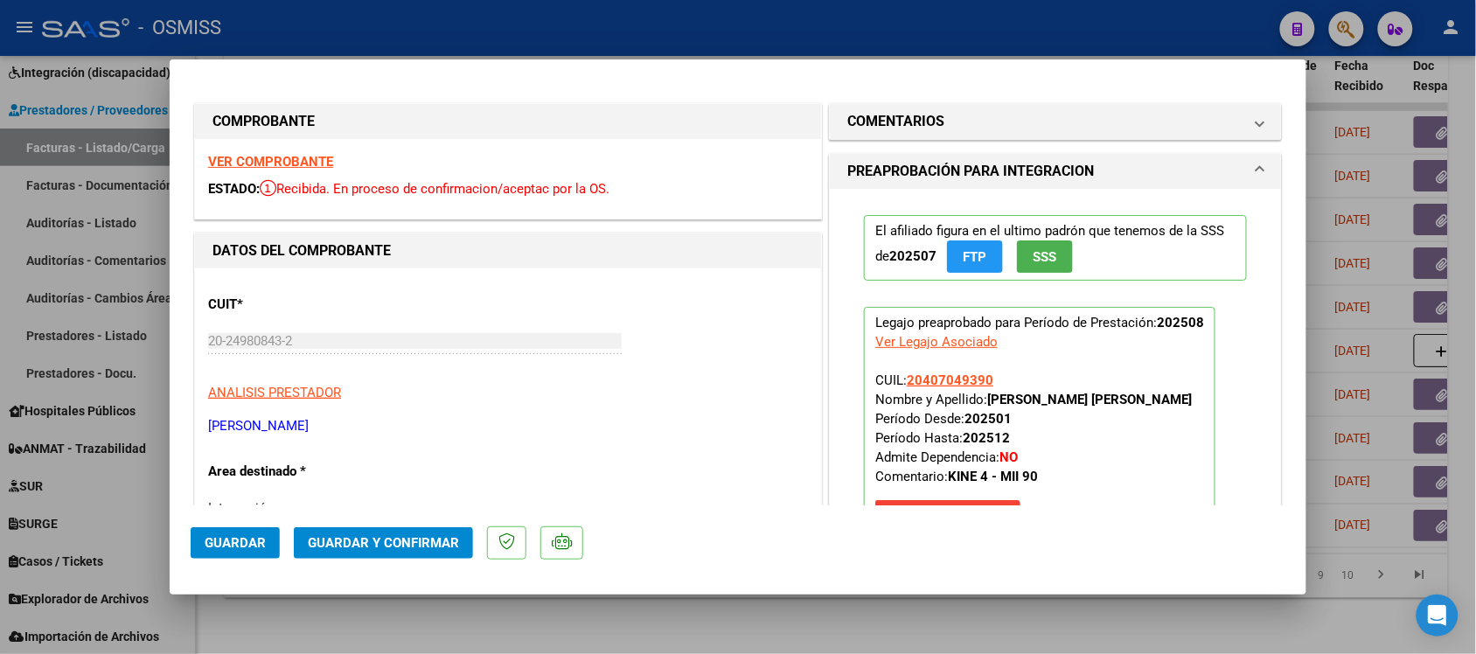
click at [239, 156] on strong "VER COMPROBANTE" at bounding box center [270, 162] width 125 height 16
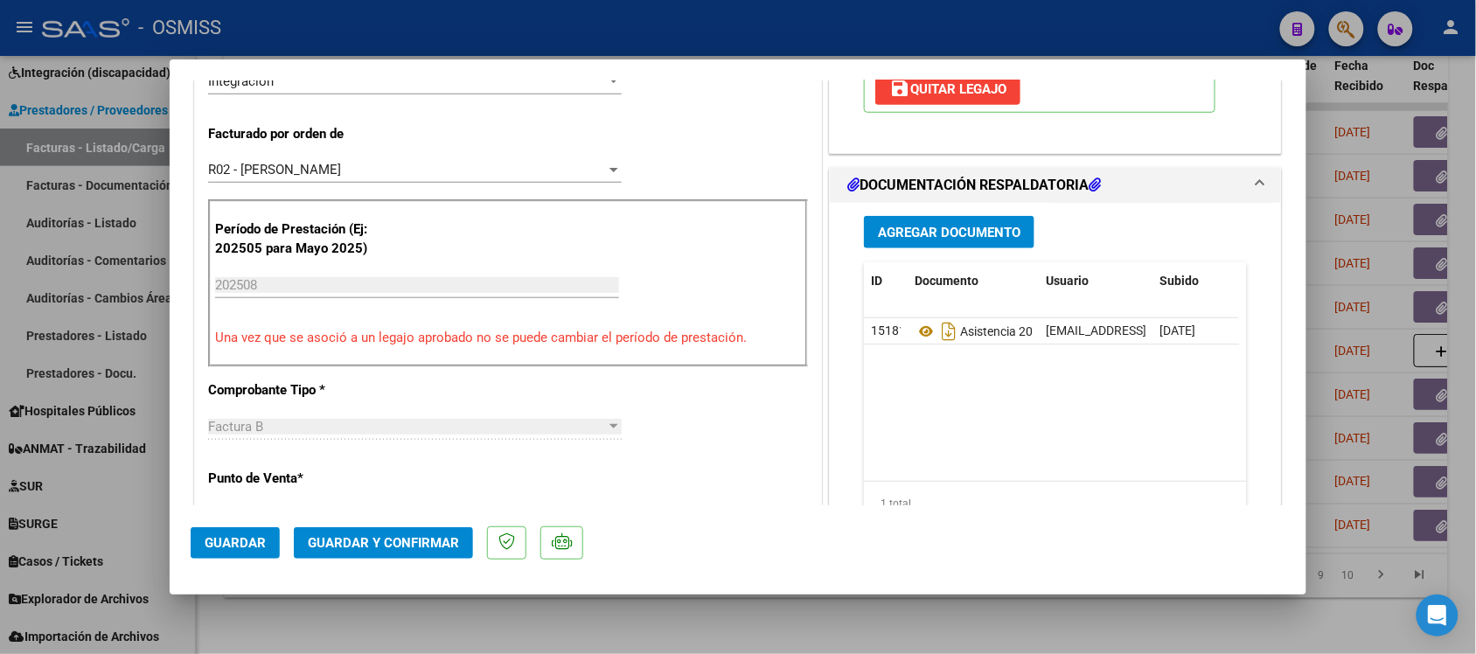
scroll to position [437, 0]
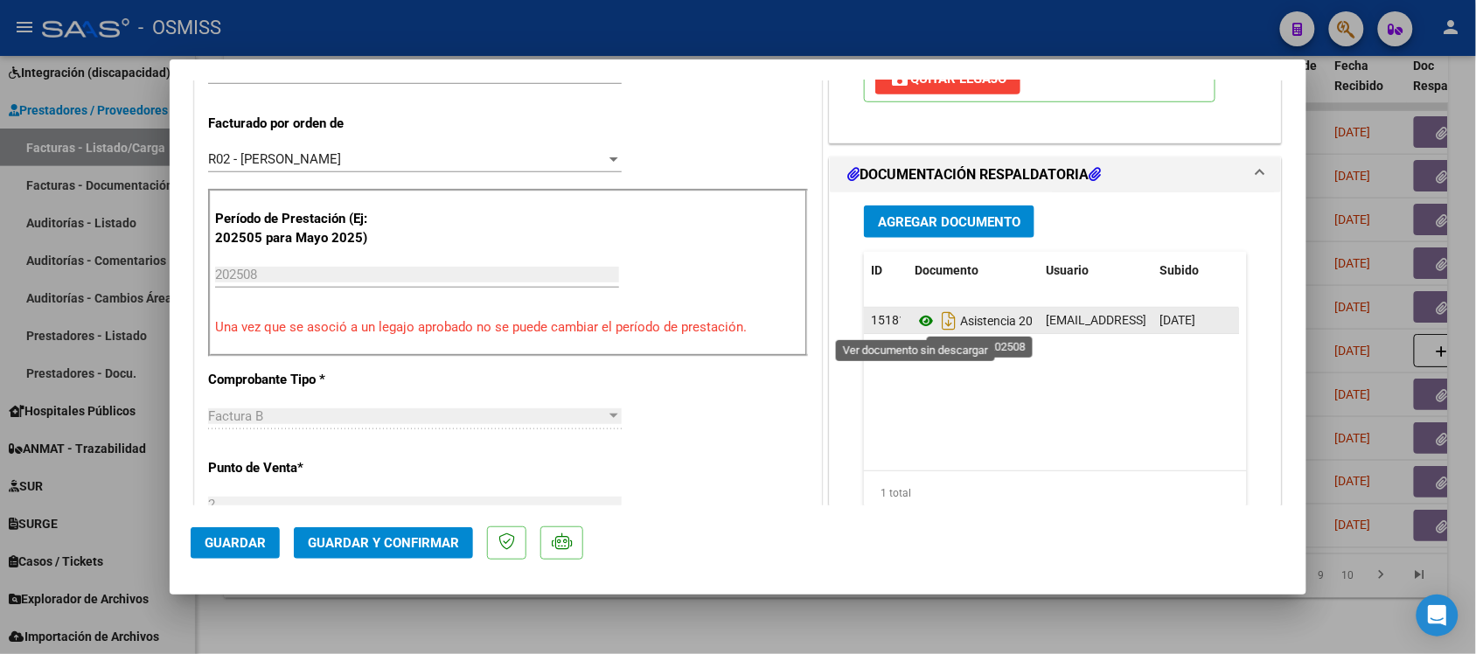
click at [920, 319] on icon at bounding box center [925, 320] width 23 height 21
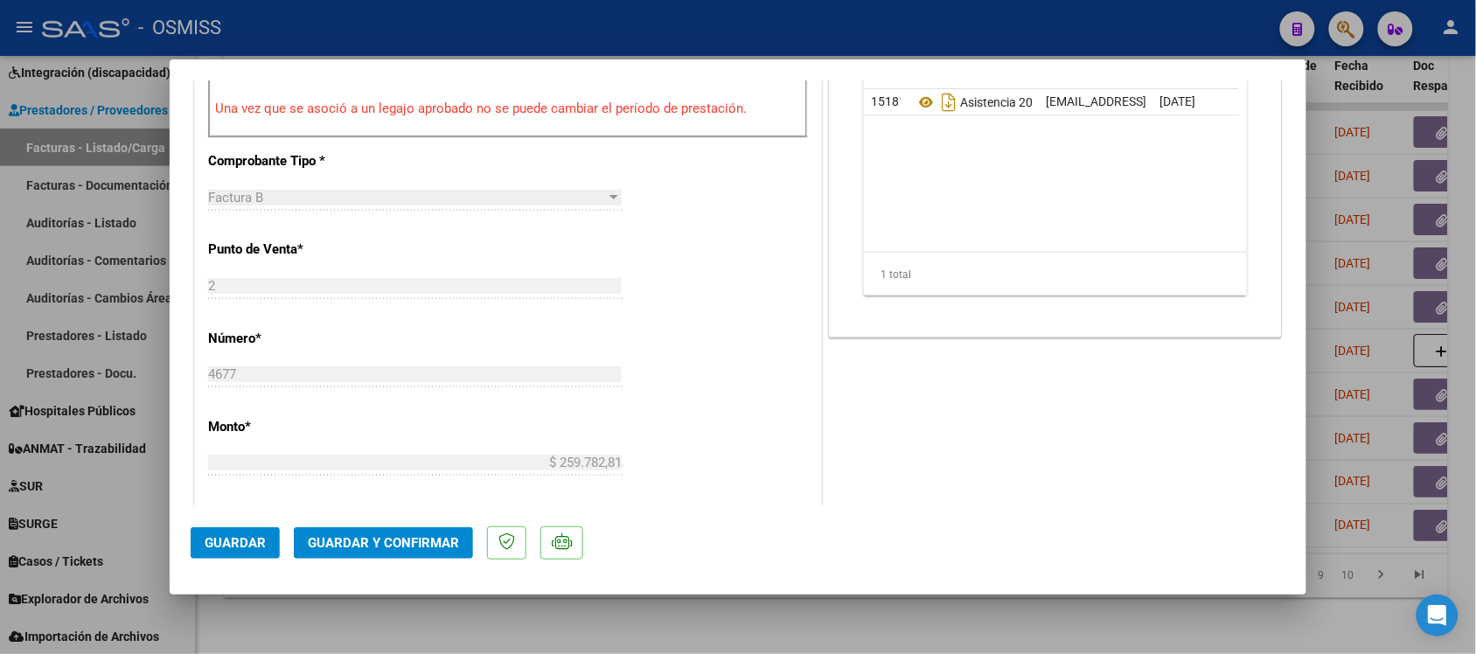
scroll to position [0, 0]
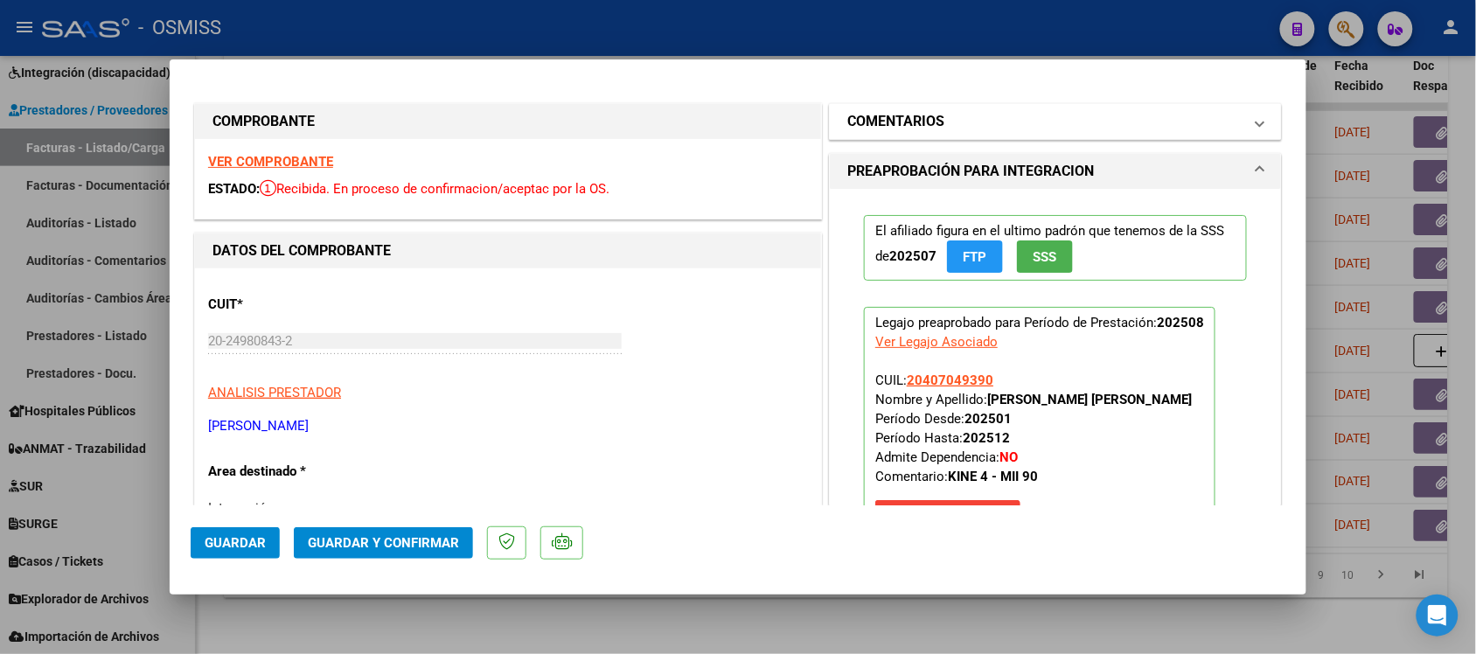
click at [911, 120] on h1 "COMENTARIOS" at bounding box center [895, 121] width 97 height 21
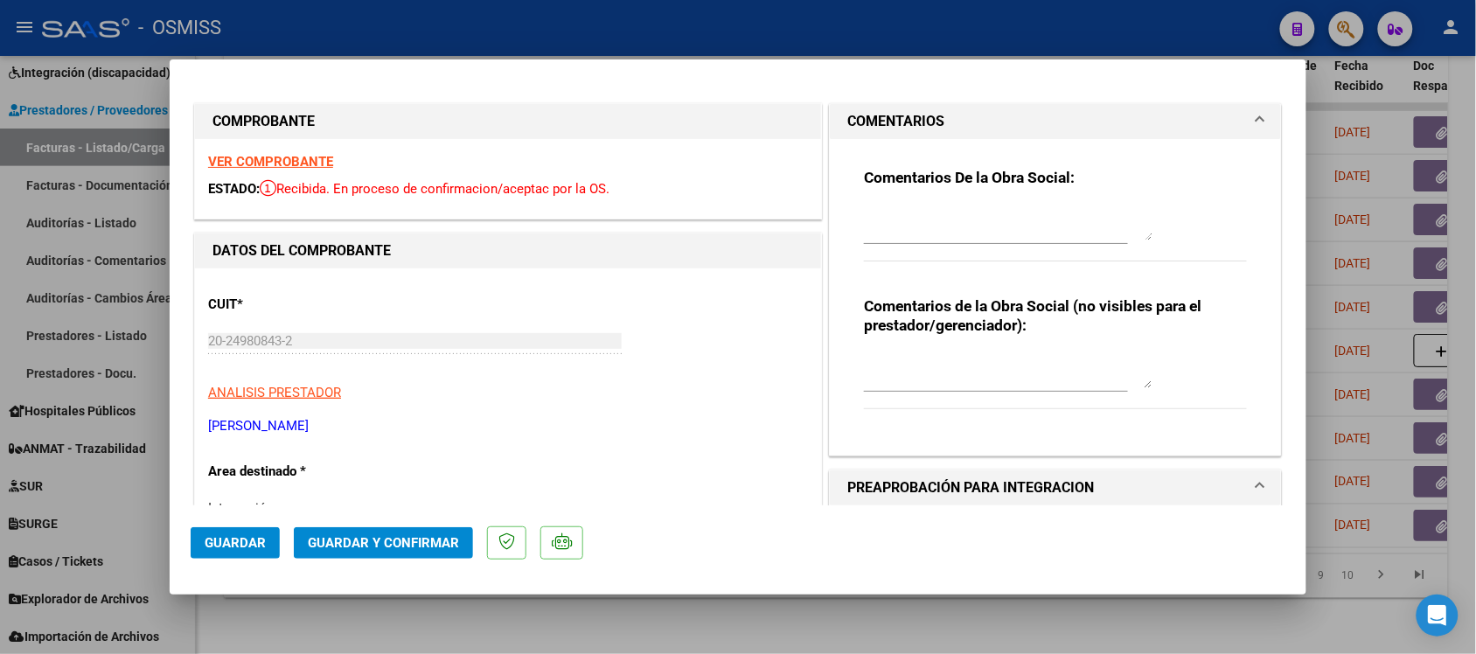
click at [947, 118] on mat-panel-title "COMENTARIOS" at bounding box center [1044, 121] width 395 height 21
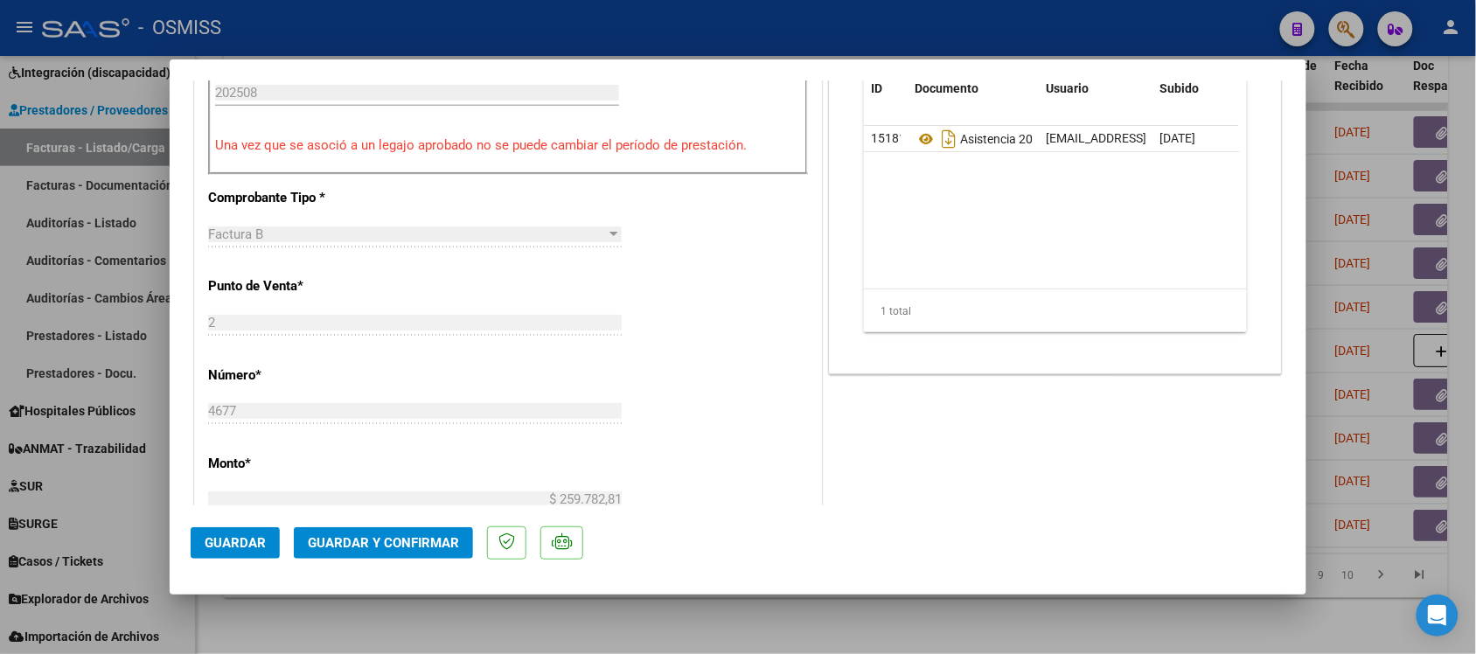
scroll to position [656, 0]
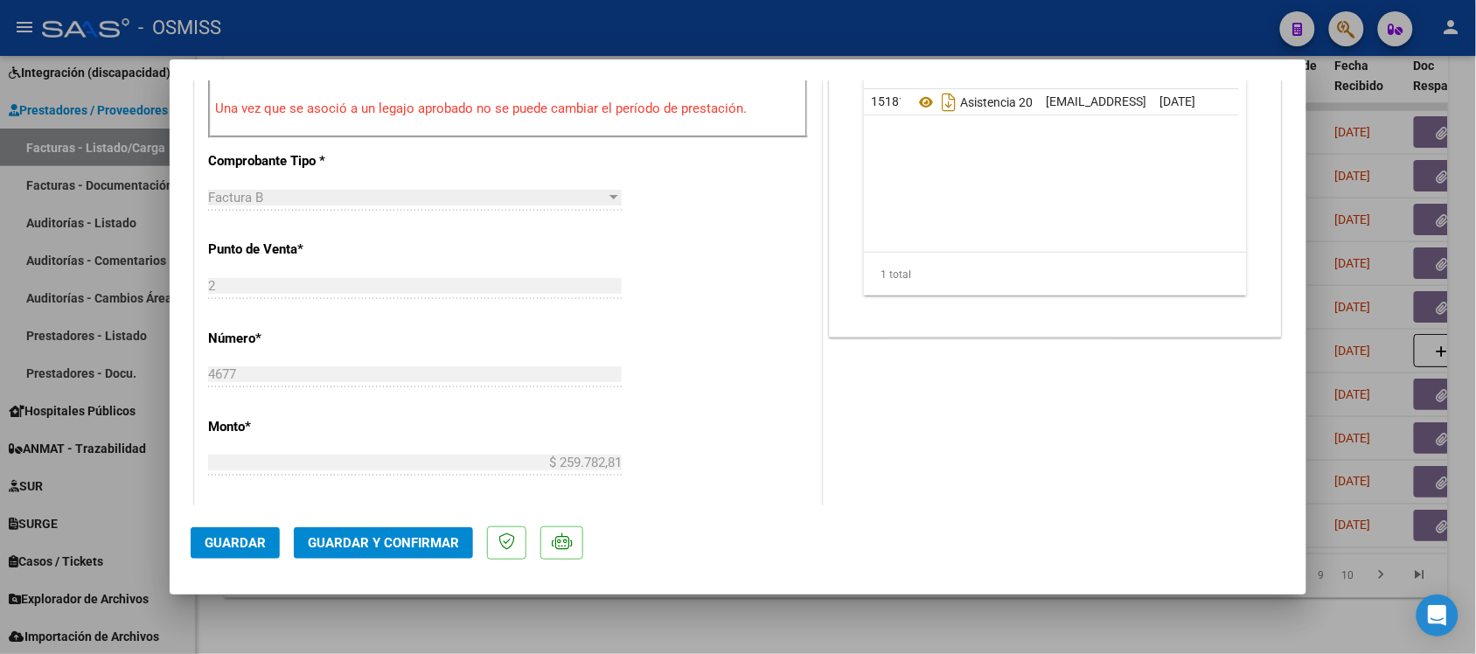
click at [964, 613] on div at bounding box center [738, 327] width 1476 height 654
type input "$ 0,00"
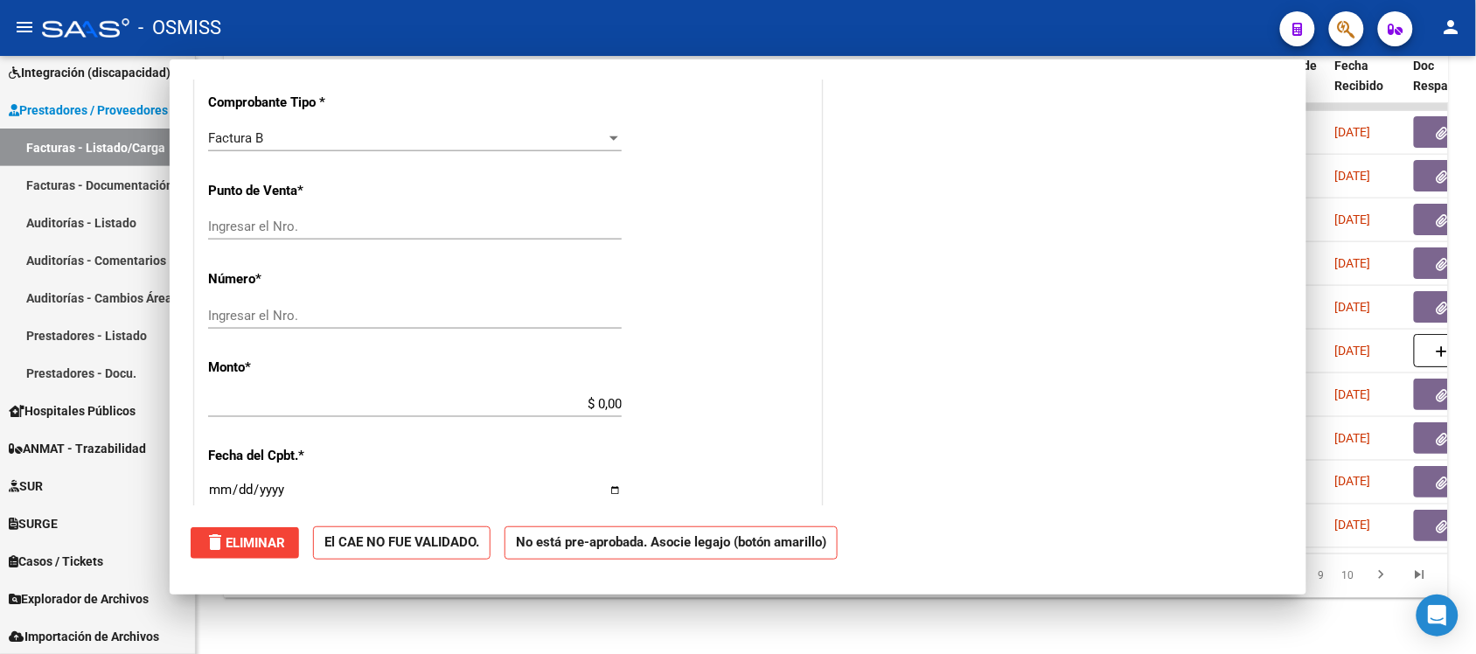
scroll to position [643, 0]
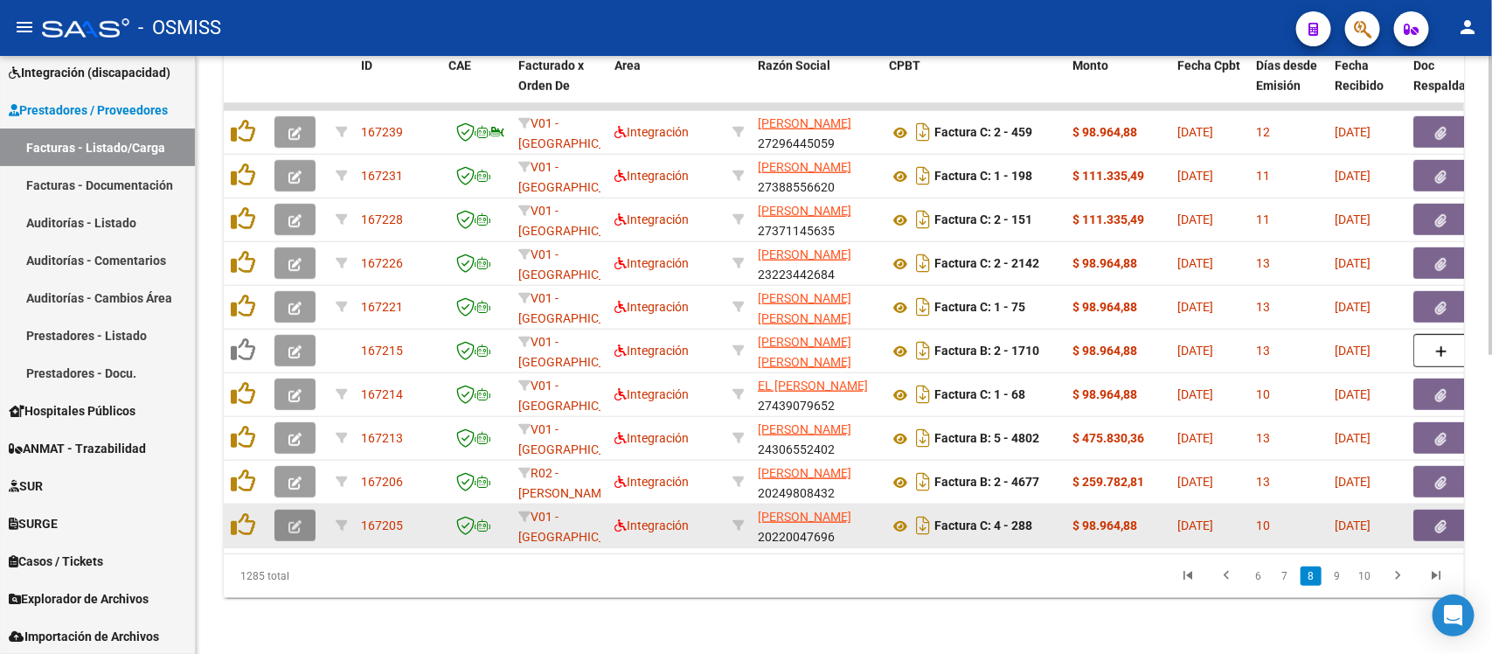
click at [295, 520] on icon "button" at bounding box center [294, 526] width 13 height 13
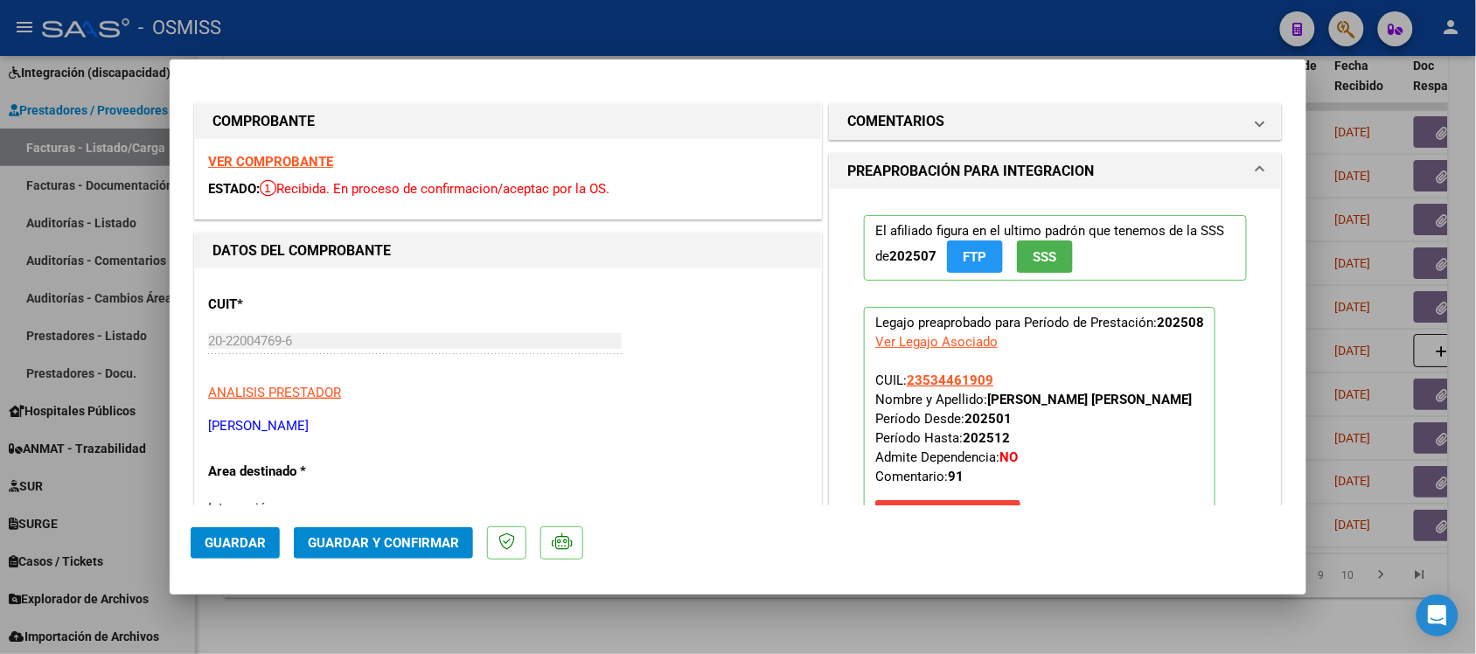
click at [275, 160] on strong "VER COMPROBANTE" at bounding box center [270, 162] width 125 height 16
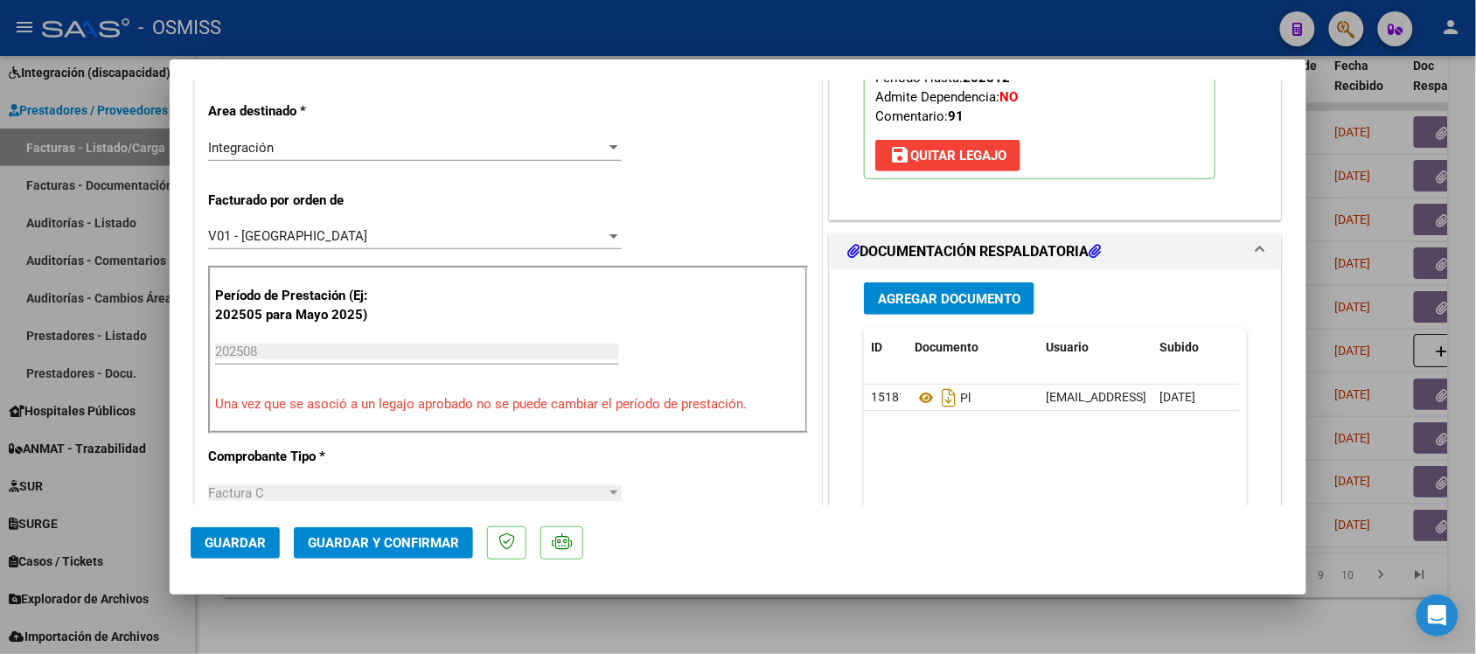
scroll to position [437, 0]
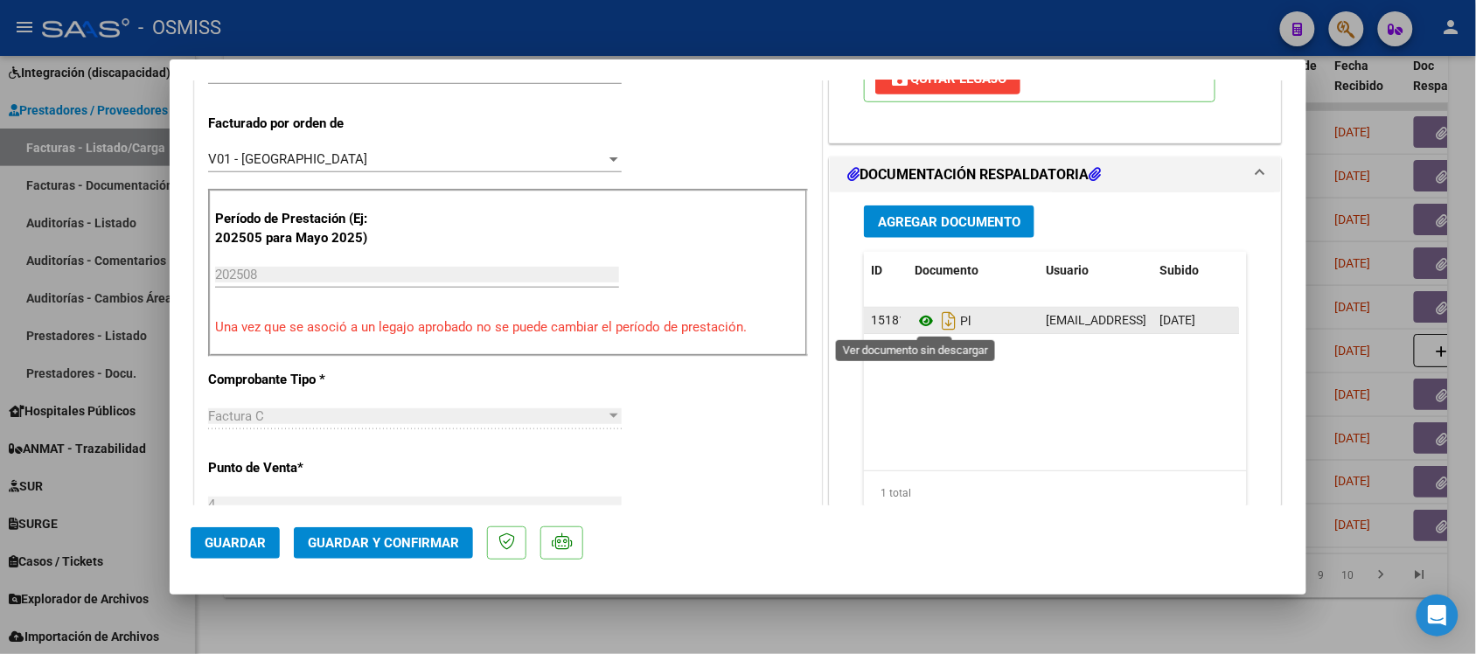
click at [914, 315] on icon at bounding box center [925, 320] width 23 height 21
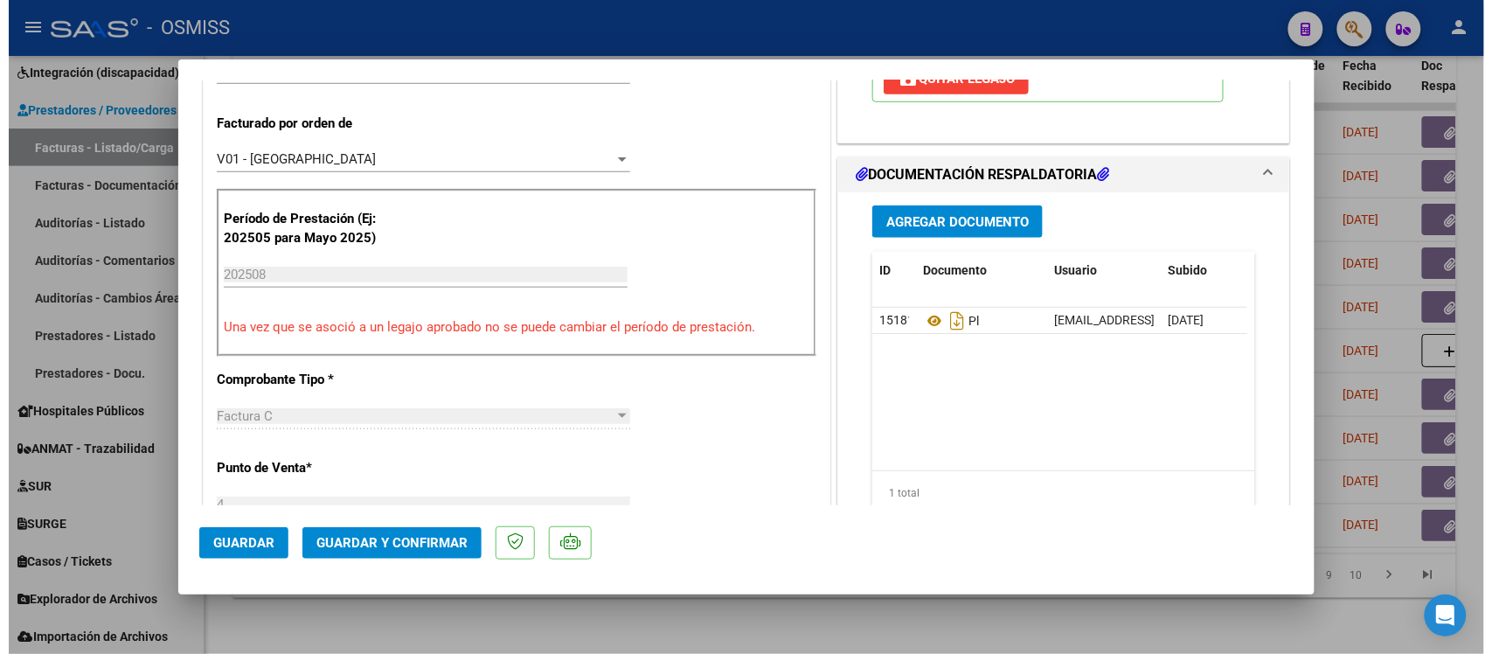
scroll to position [0, 0]
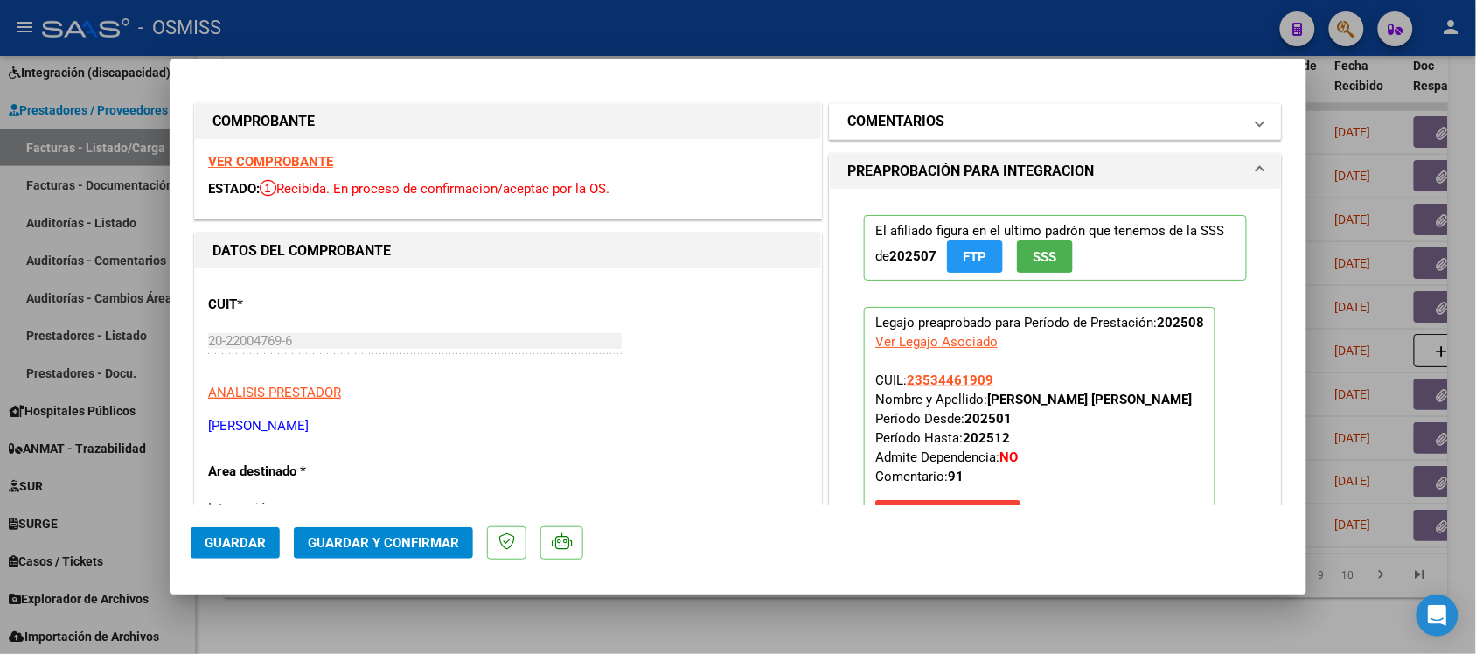
click at [942, 134] on mat-expansion-panel-header "COMENTARIOS" at bounding box center [1055, 121] width 451 height 35
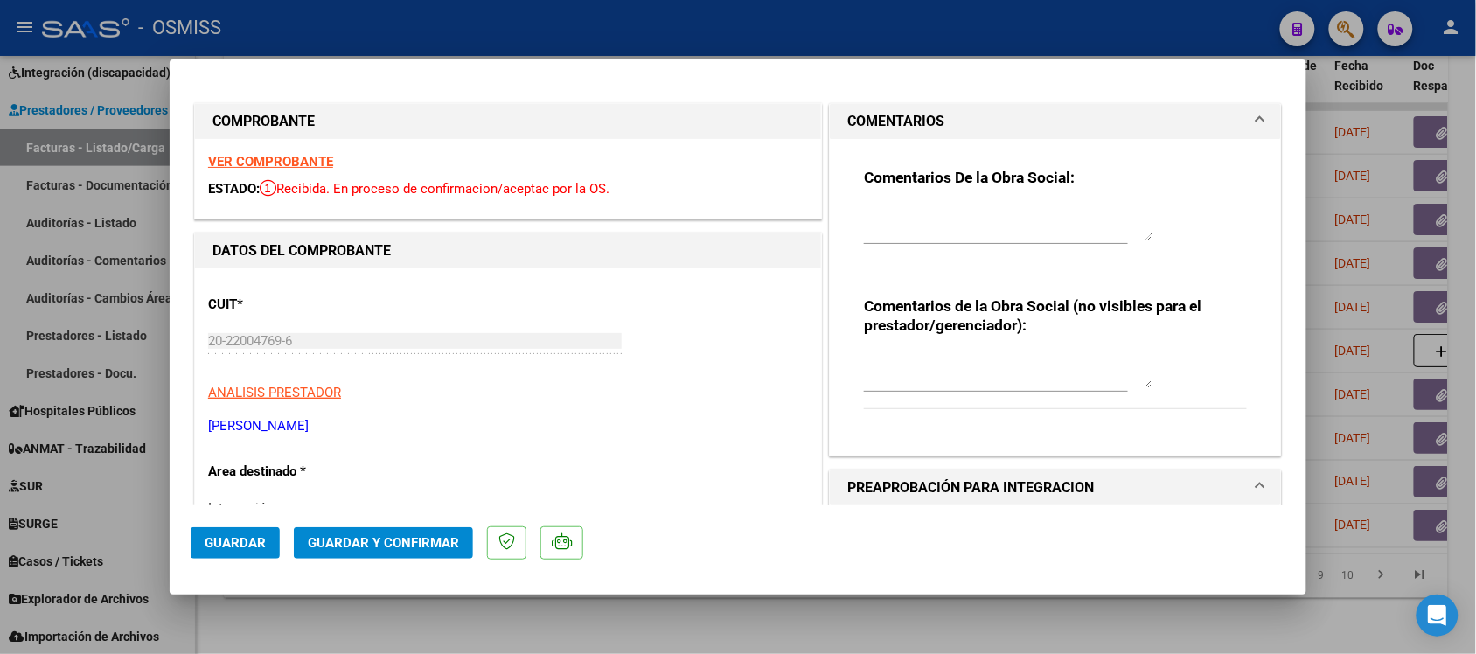
click at [912, 123] on h1 "COMENTARIOS" at bounding box center [895, 121] width 97 height 21
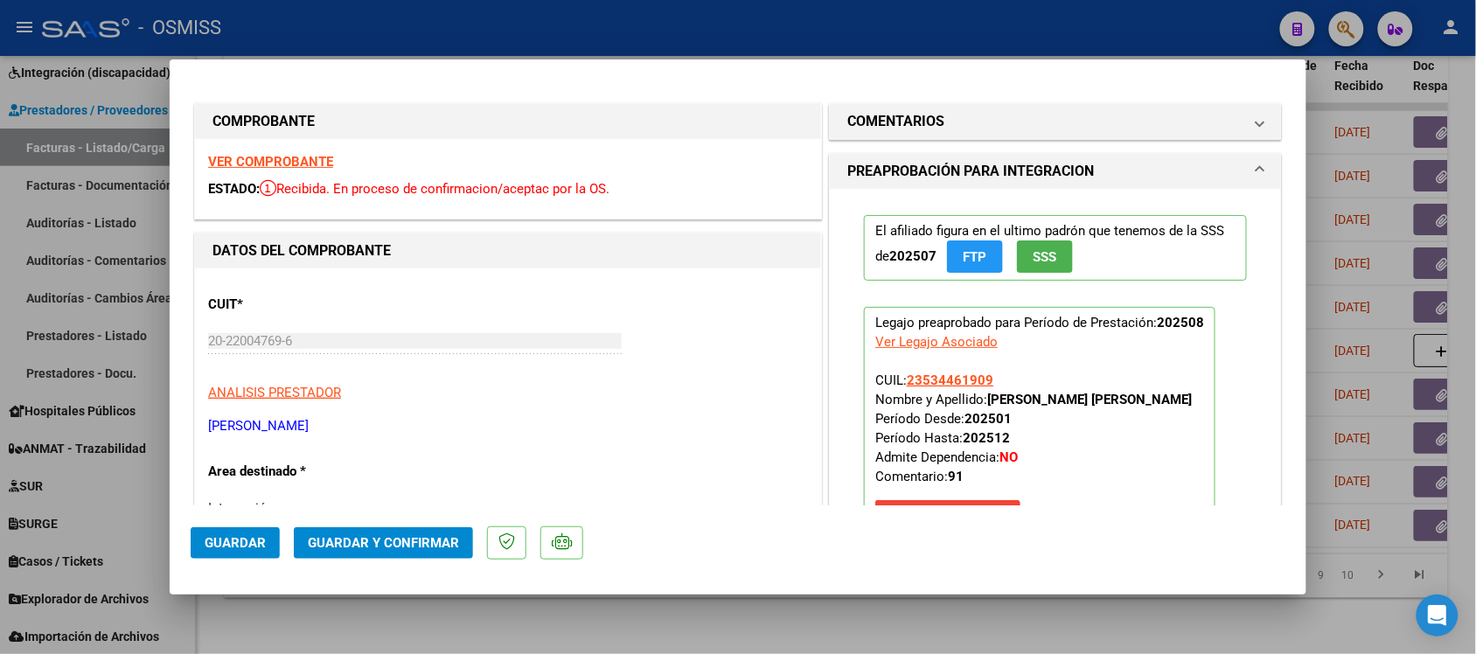
click at [803, 622] on div at bounding box center [738, 327] width 1476 height 654
type input "$ 0,00"
